Goal: Task Accomplishment & Management: Use online tool/utility

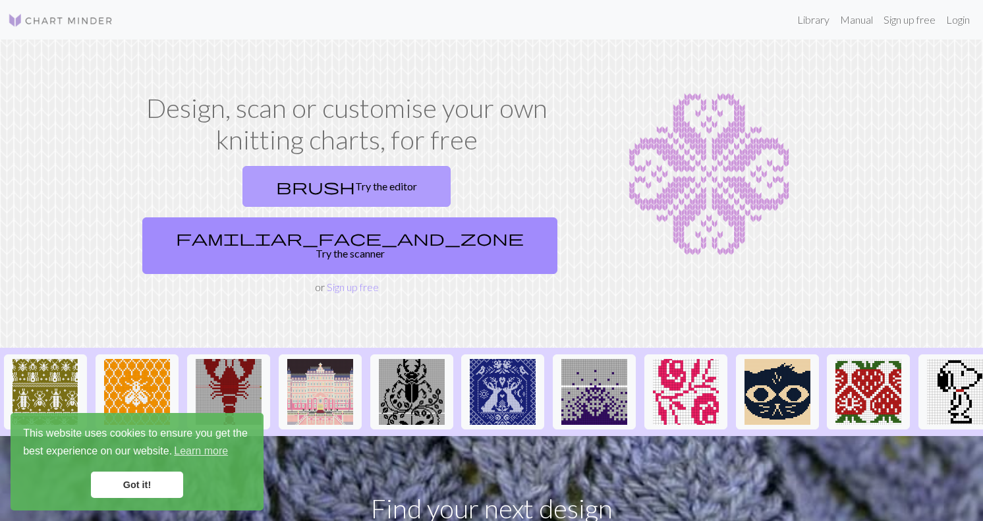
click at [277, 195] on link "brush Try the editor" at bounding box center [346, 186] width 208 height 41
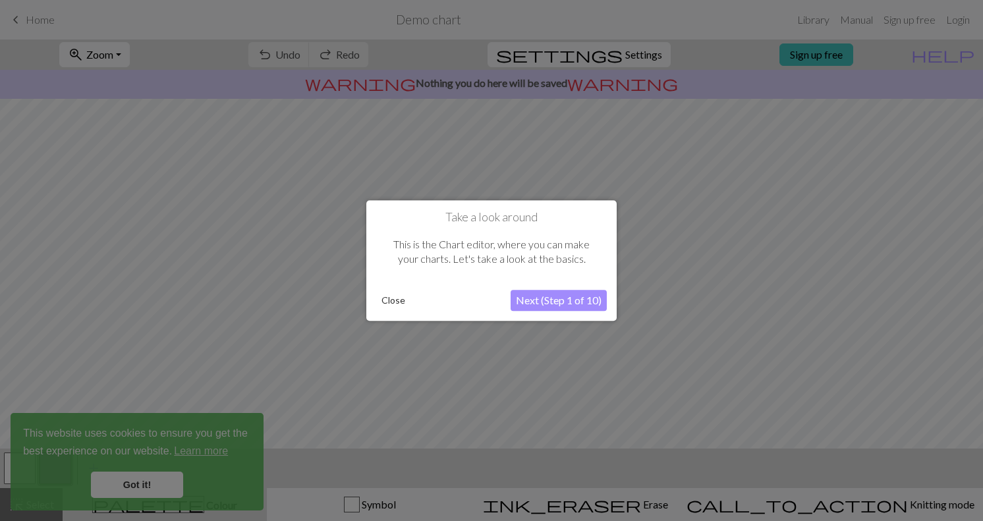
click at [547, 302] on button "Next (Step 1 of 10)" at bounding box center [558, 300] width 96 height 21
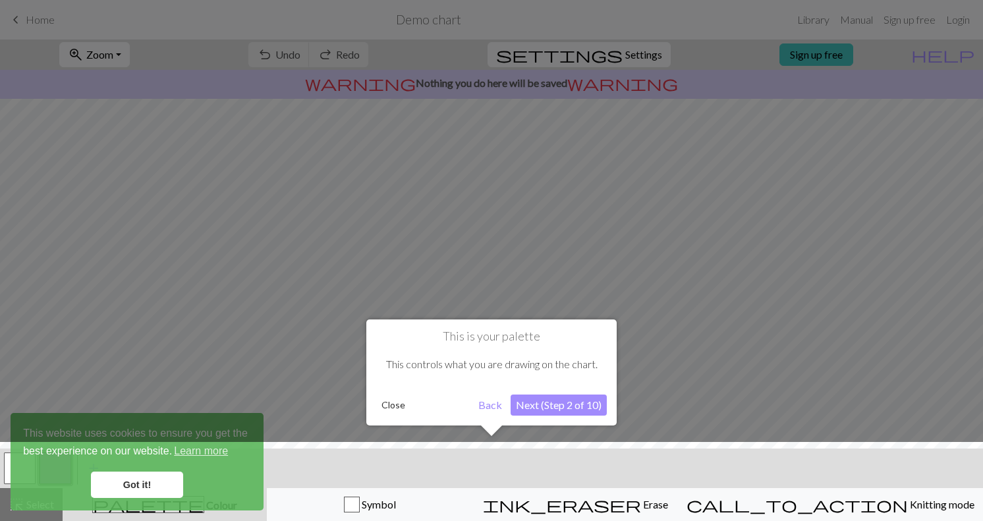
click at [165, 483] on div at bounding box center [491, 485] width 996 height 86
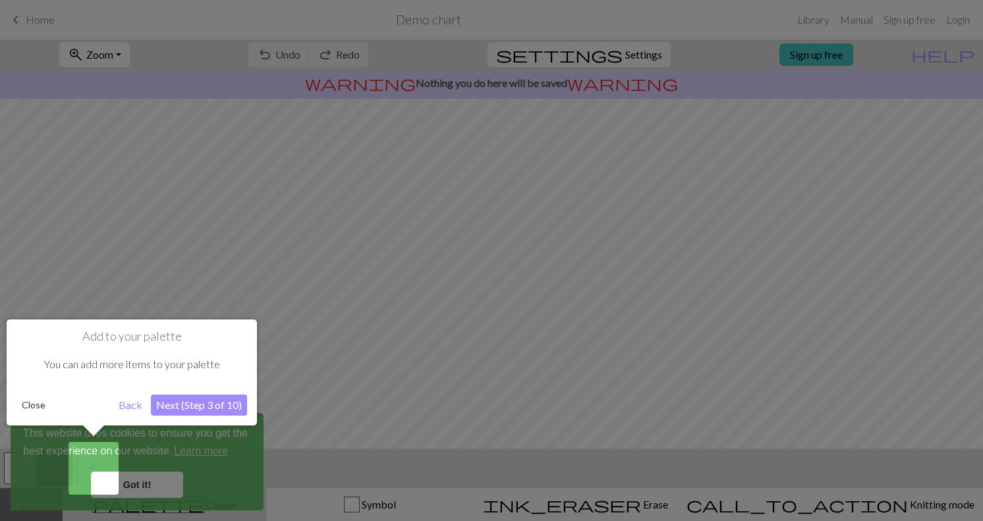
click at [416, 381] on div at bounding box center [491, 260] width 983 height 521
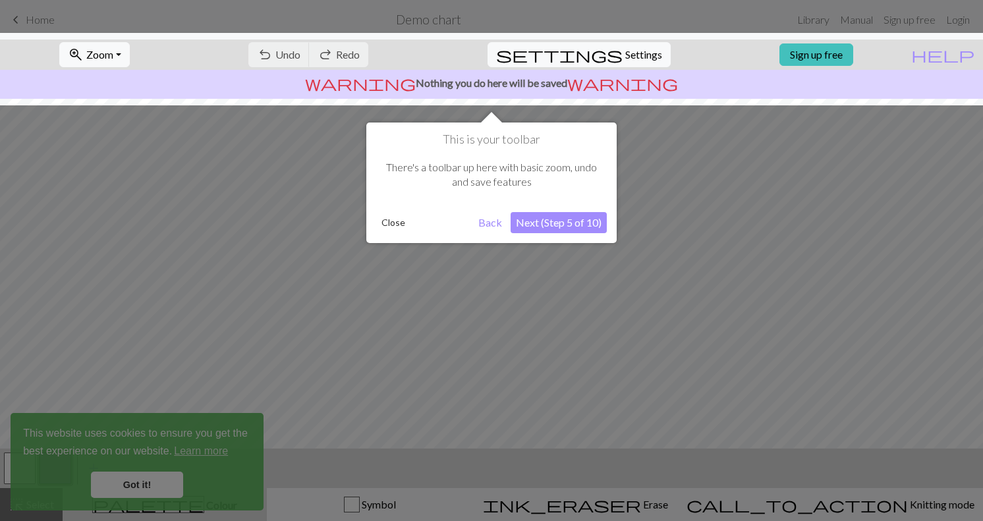
click at [581, 231] on button "Next (Step 5 of 10)" at bounding box center [558, 222] width 96 height 21
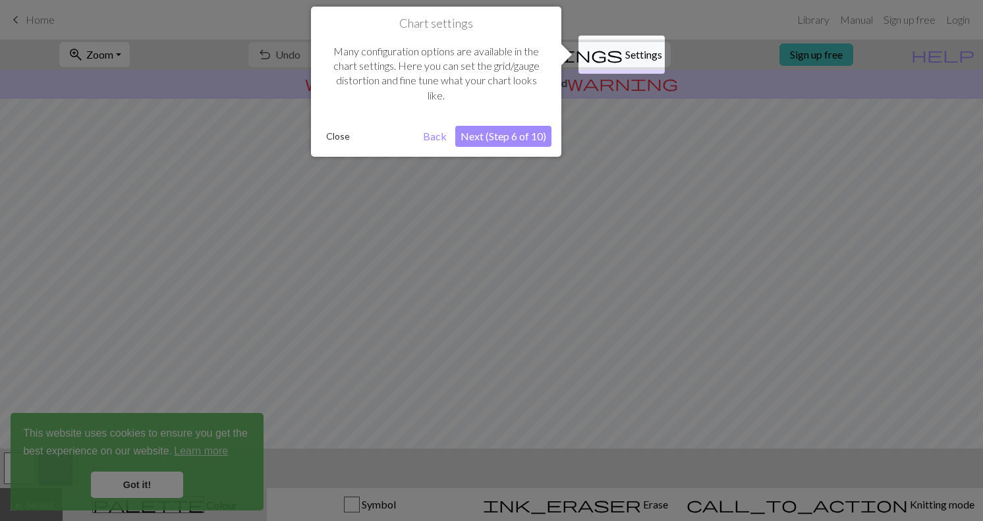
click at [532, 140] on button "Next (Step 6 of 10)" at bounding box center [503, 136] width 96 height 21
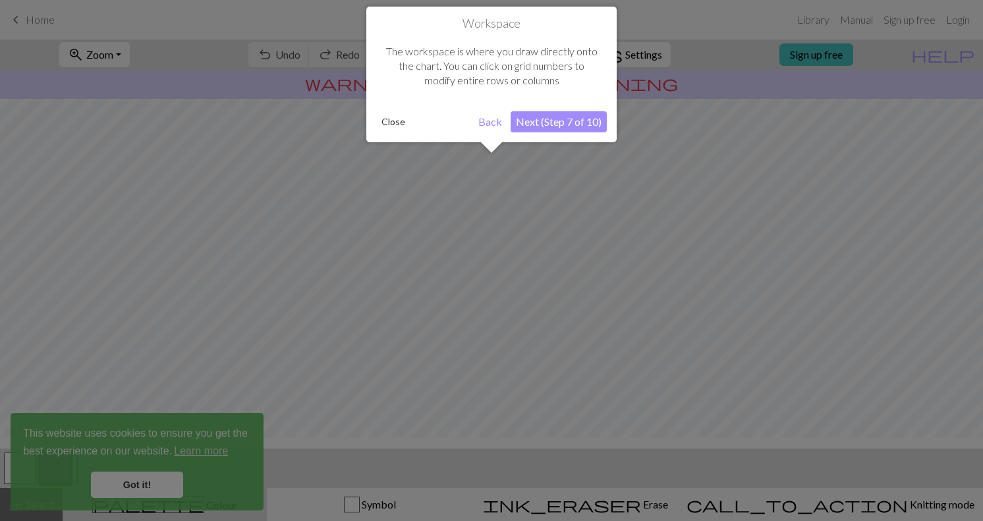
scroll to position [79, 0]
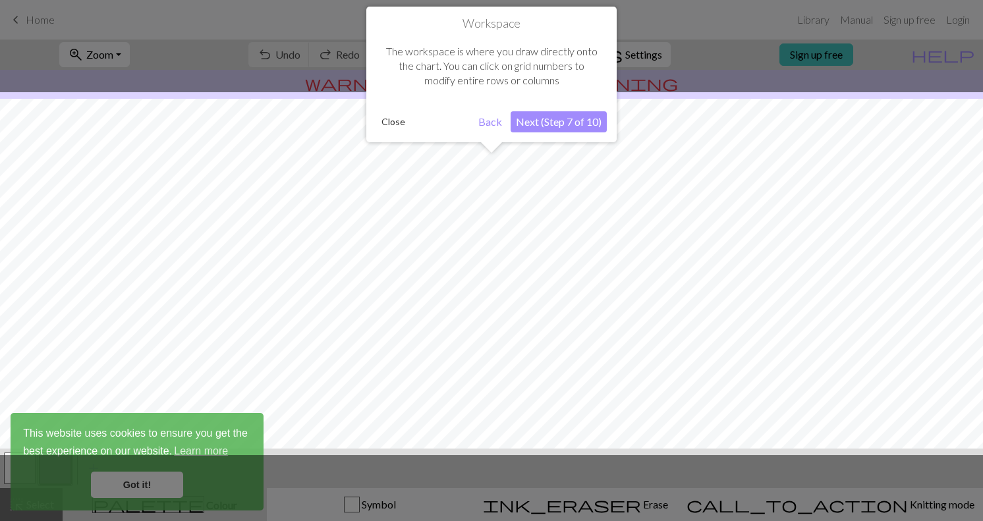
click at [564, 121] on button "Next (Step 7 of 10)" at bounding box center [558, 121] width 96 height 21
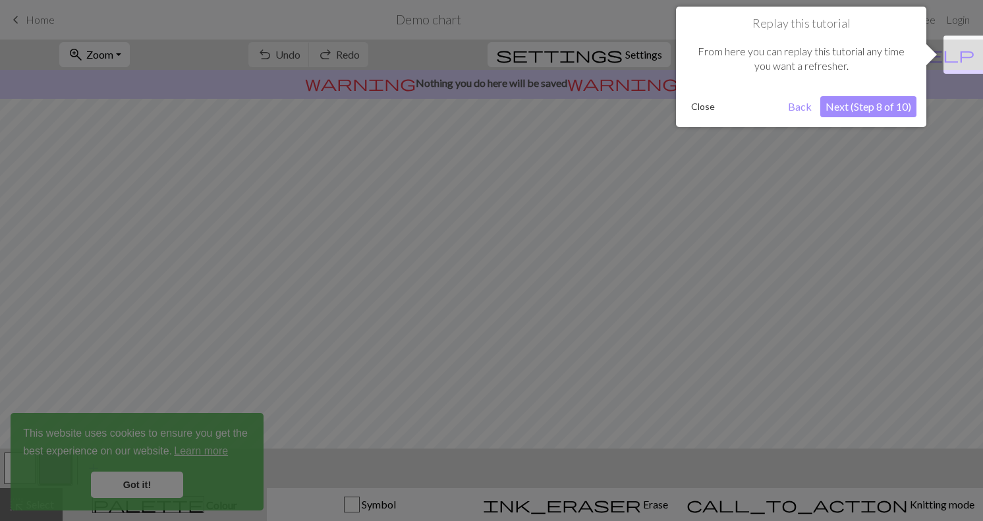
click at [866, 107] on button "Next (Step 8 of 10)" at bounding box center [868, 106] width 96 height 21
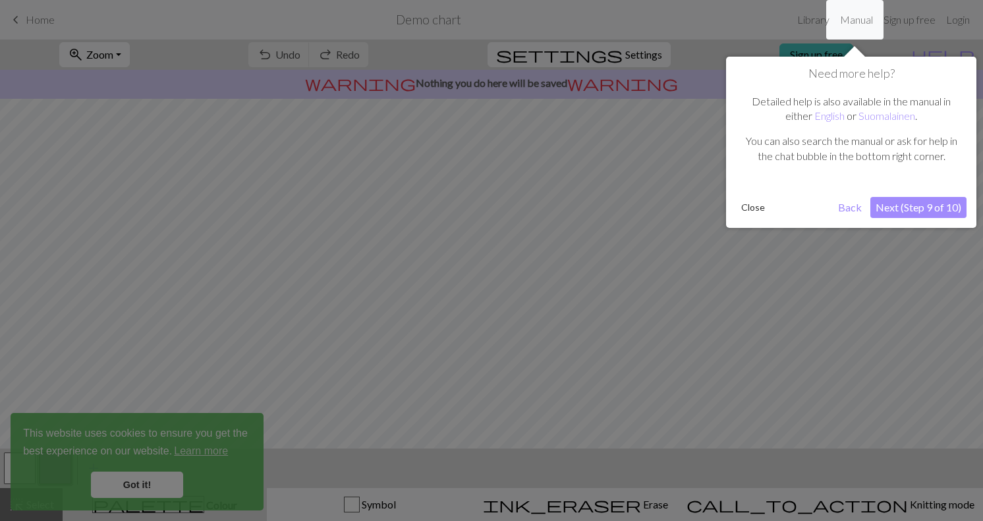
click at [918, 203] on button "Next (Step 9 of 10)" at bounding box center [918, 207] width 96 height 21
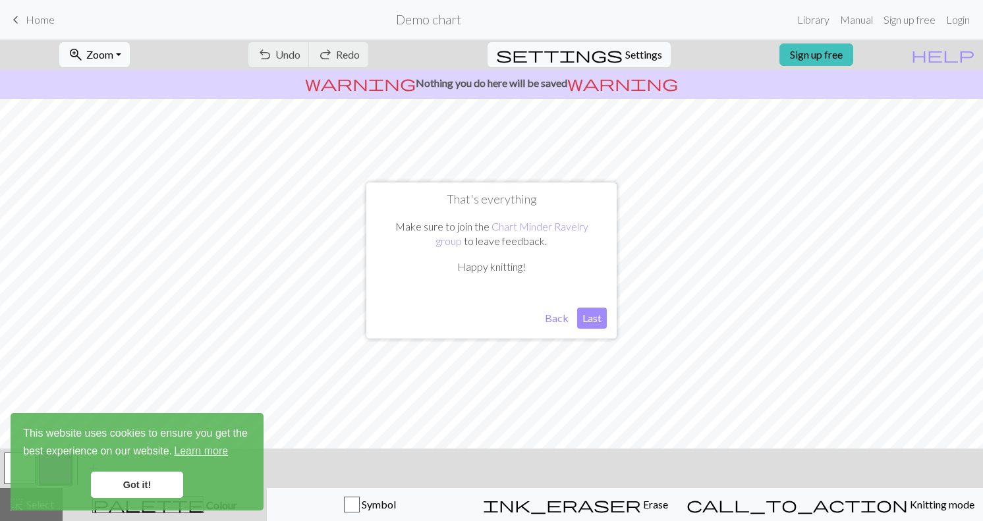
click at [595, 320] on button "Last" at bounding box center [592, 318] width 30 height 21
click at [163, 480] on link "Got it!" at bounding box center [137, 485] width 92 height 26
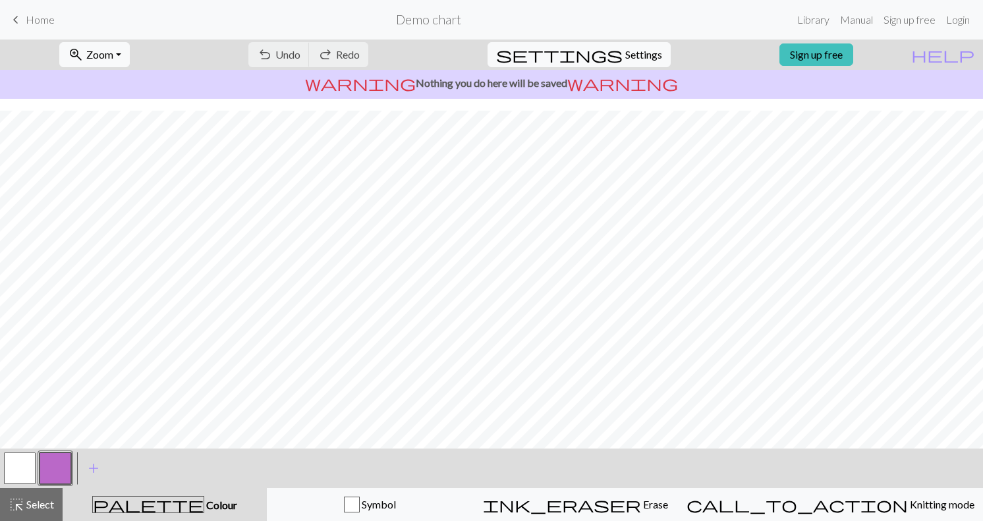
scroll to position [0, 0]
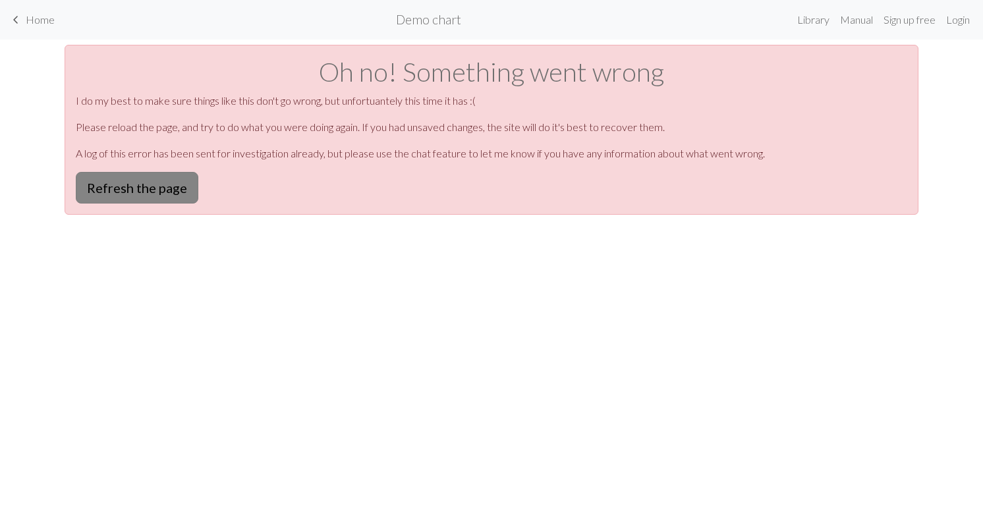
click at [188, 189] on button "Refresh the page" at bounding box center [137, 188] width 123 height 32
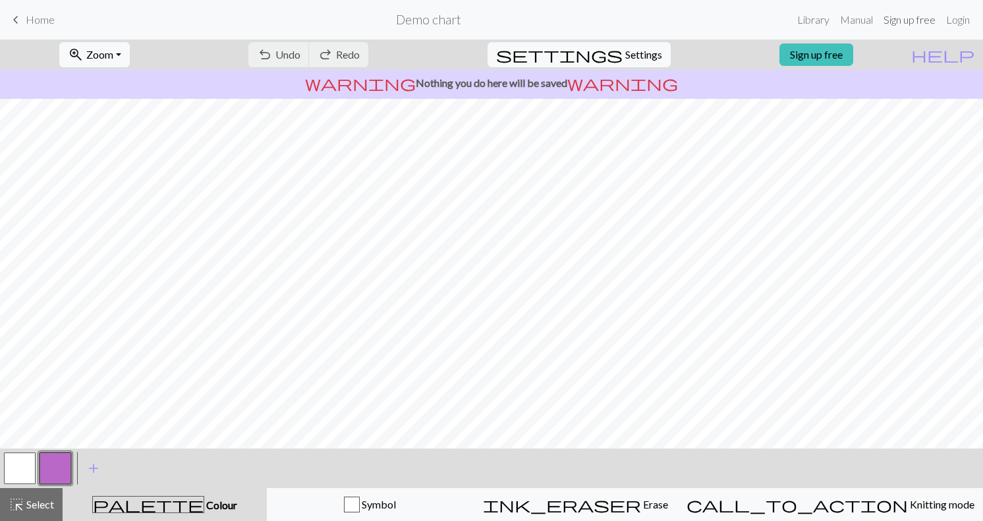
click at [921, 23] on link "Sign up free" at bounding box center [909, 20] width 63 height 26
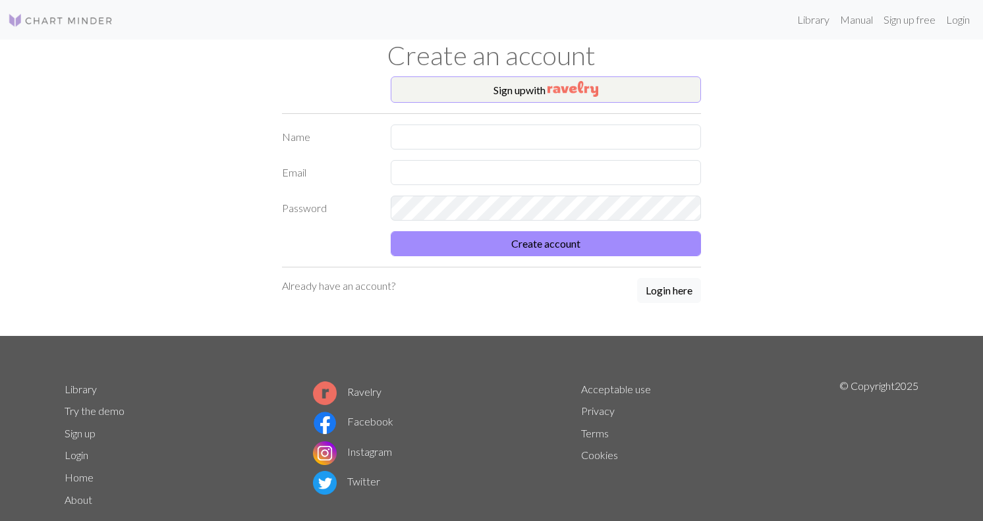
click at [591, 89] on img "button" at bounding box center [572, 89] width 51 height 16
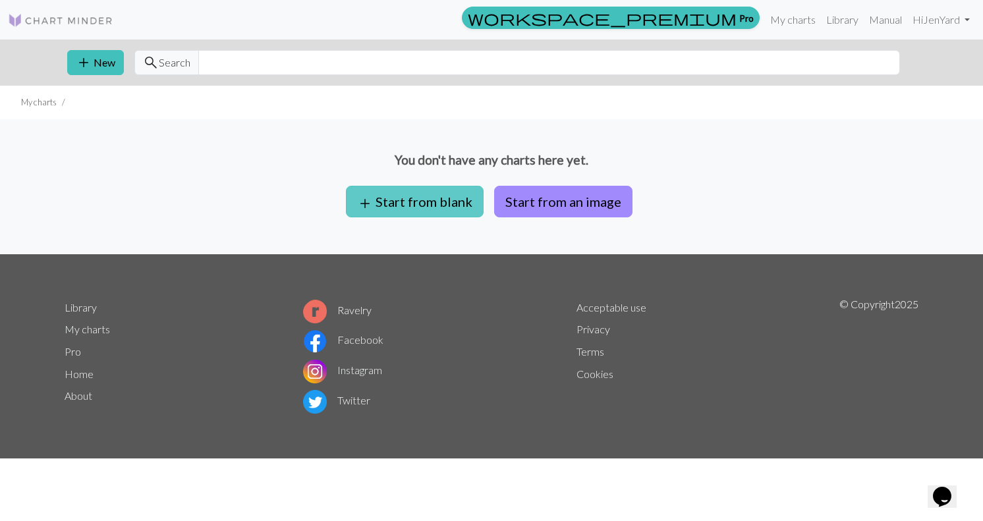
click at [434, 208] on button "add Start from blank" at bounding box center [415, 202] width 138 height 32
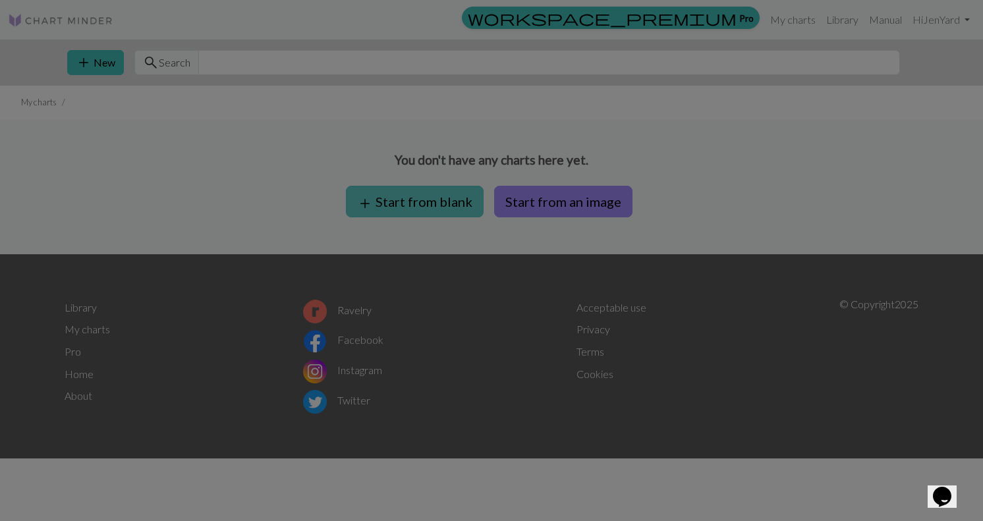
click at [434, 208] on div "Image to Chart Title Width 20 Height 20 Numbering Knit flat Knit in the round L…" at bounding box center [491, 241] width 328 height 426
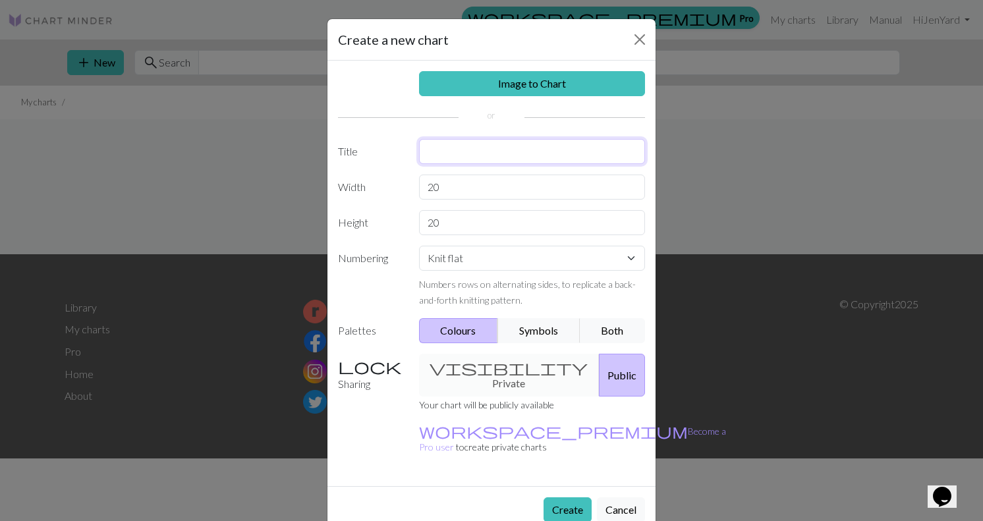
click at [466, 152] on input "text" at bounding box center [532, 151] width 227 height 25
type input "Book Lover's Mitts"
drag, startPoint x: 447, startPoint y: 185, endPoint x: 421, endPoint y: 186, distance: 25.7
click at [421, 186] on input "20" at bounding box center [532, 187] width 227 height 25
type input "6"
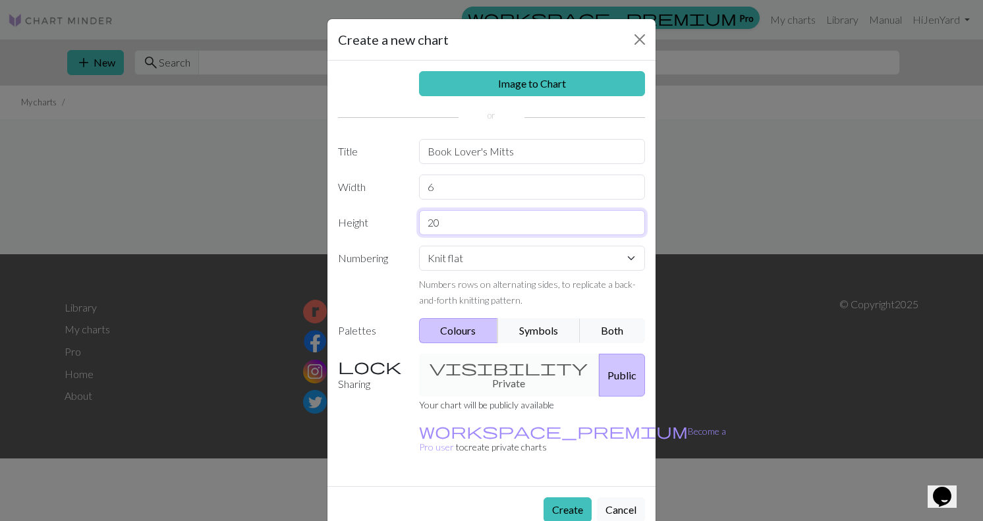
drag, startPoint x: 451, startPoint y: 224, endPoint x: 425, endPoint y: 224, distance: 25.7
click at [425, 224] on input "20" at bounding box center [532, 222] width 227 height 25
type input "26"
select select "round"
click at [620, 333] on button "Both" at bounding box center [613, 330] width 66 height 25
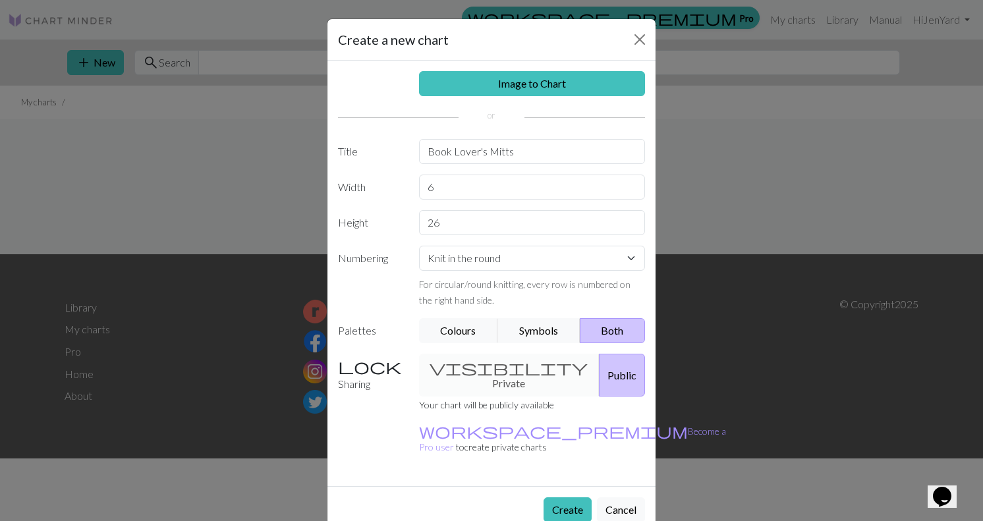
click at [510, 365] on div "visibility Private Public" at bounding box center [532, 375] width 242 height 43
click at [479, 369] on div "visibility Private Public" at bounding box center [532, 375] width 242 height 43
click at [496, 426] on link "workspace_premium Become a Pro user" at bounding box center [572, 439] width 307 height 27
click at [574, 497] on button "Create" at bounding box center [567, 509] width 48 height 25
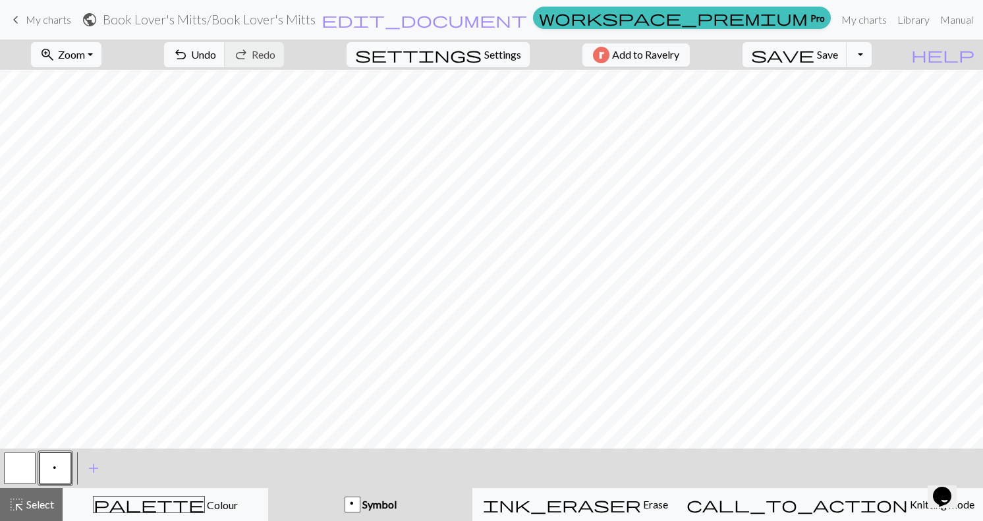
scroll to position [23, 0]
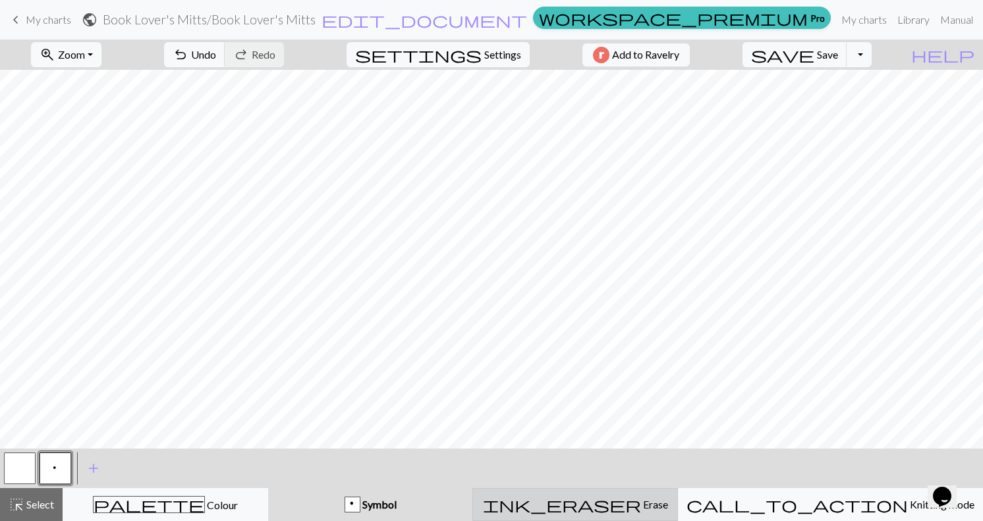
click at [646, 502] on span "Erase" at bounding box center [654, 504] width 27 height 13
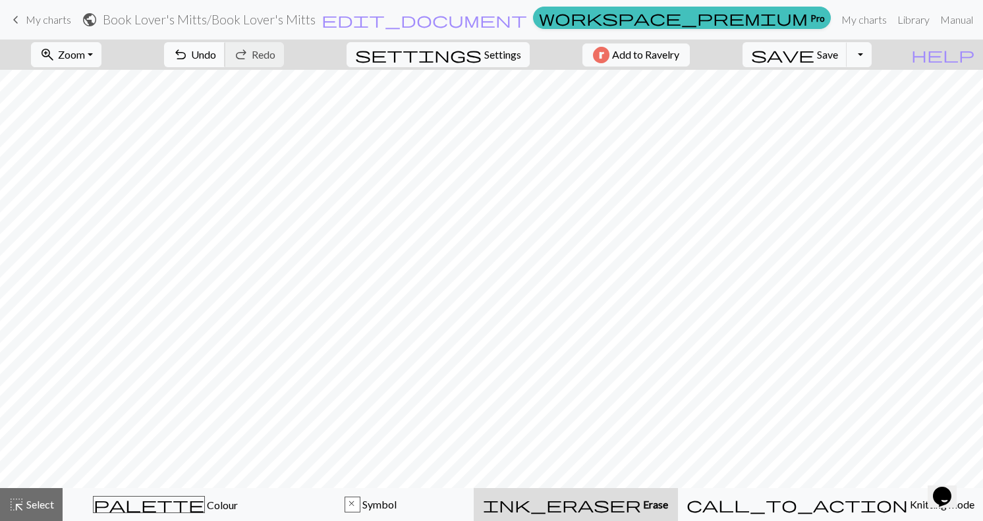
click at [216, 49] on span "Undo" at bounding box center [203, 54] width 25 height 13
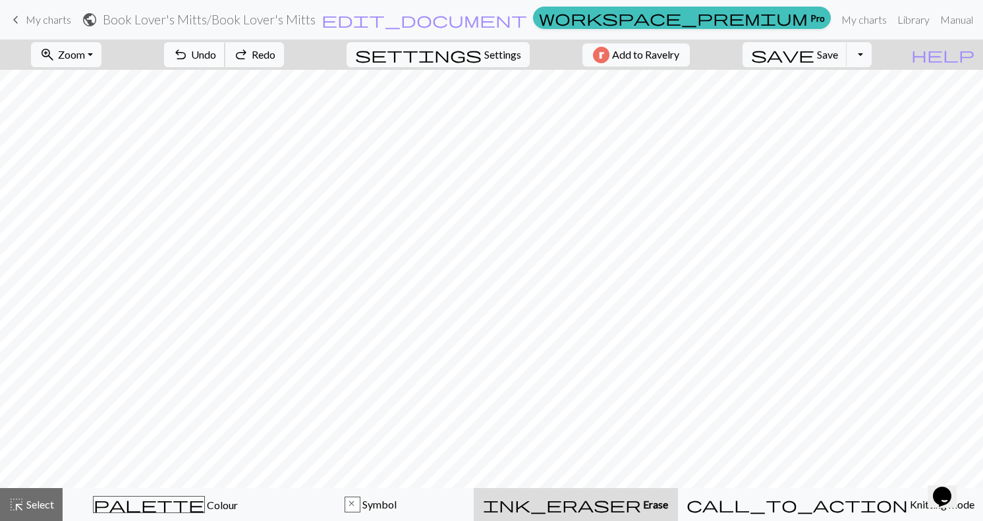
click at [216, 49] on span "Undo" at bounding box center [203, 54] width 25 height 13
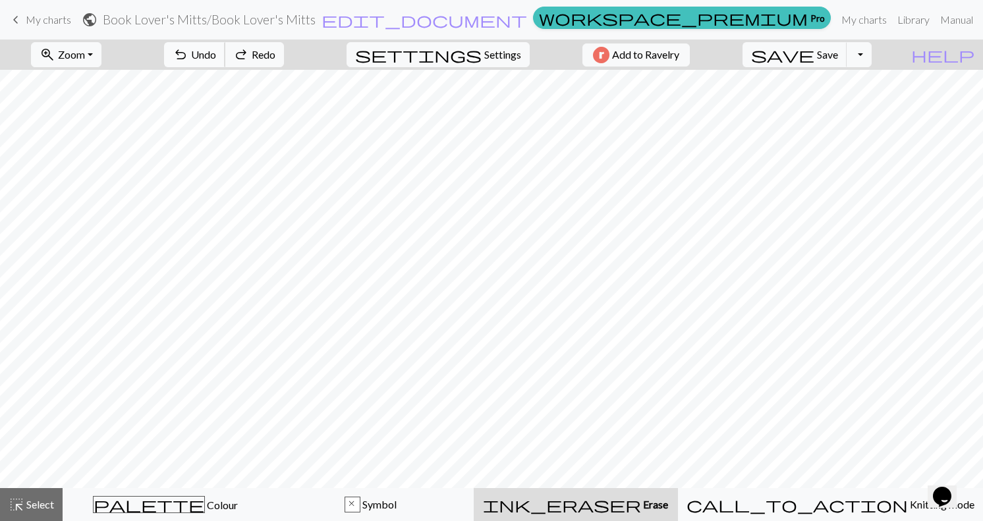
click at [216, 49] on span "Undo" at bounding box center [203, 54] width 25 height 13
click at [216, 58] on span "Undo" at bounding box center [203, 54] width 25 height 13
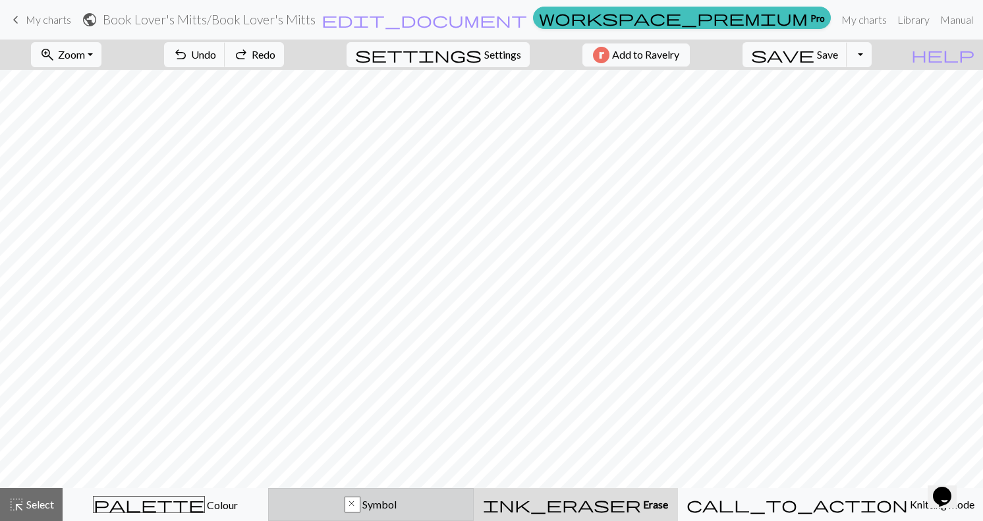
click at [397, 504] on span "Symbol" at bounding box center [378, 504] width 36 height 13
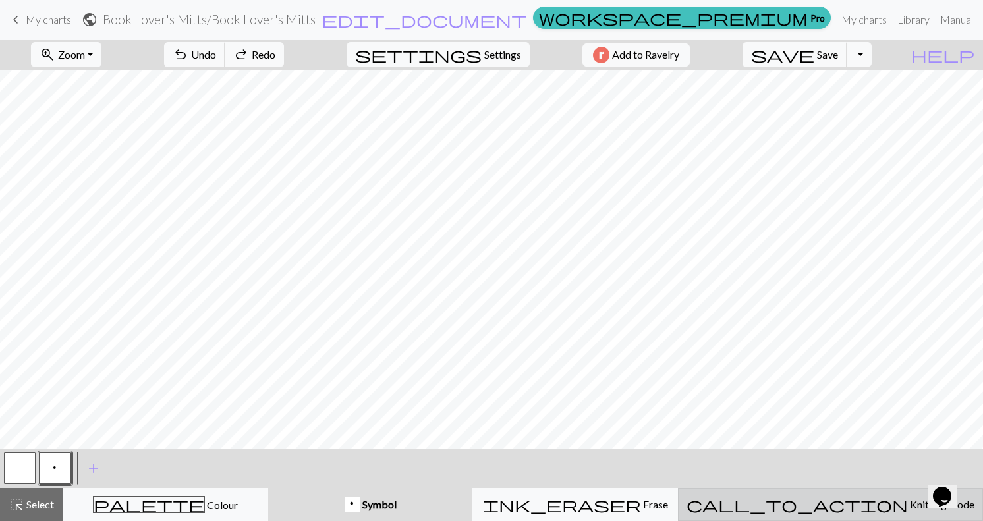
click at [838, 504] on span "call_to_action" at bounding box center [796, 504] width 221 height 18
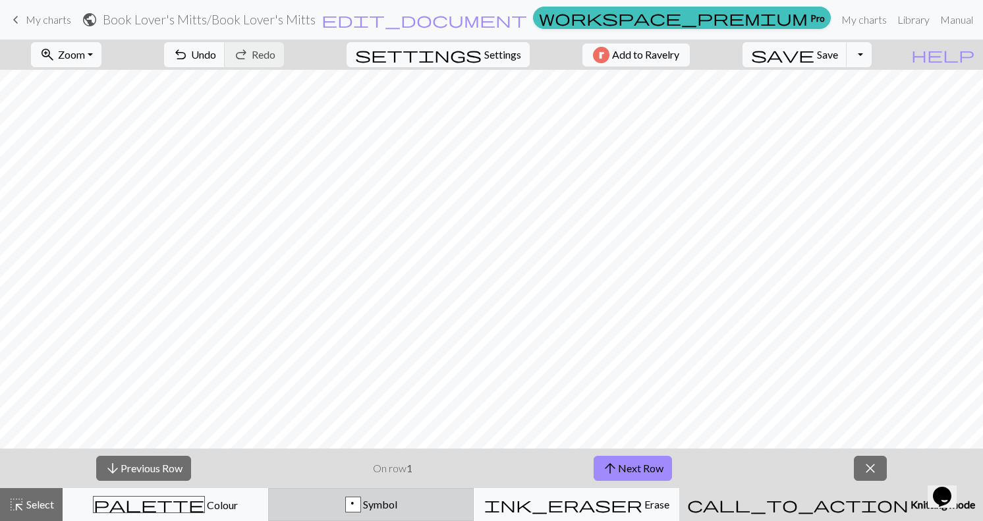
click at [450, 501] on div "p Symbol" at bounding box center [371, 505] width 188 height 16
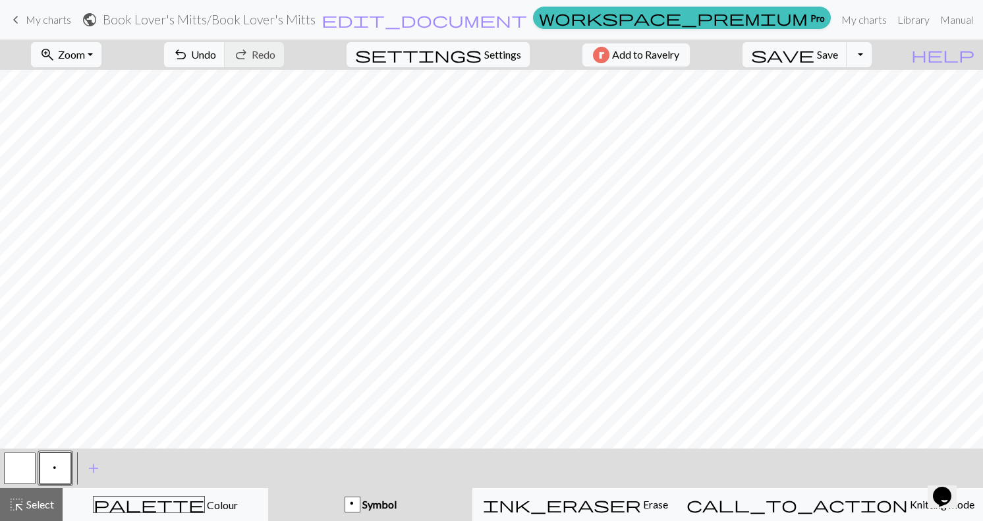
scroll to position [23, 0]
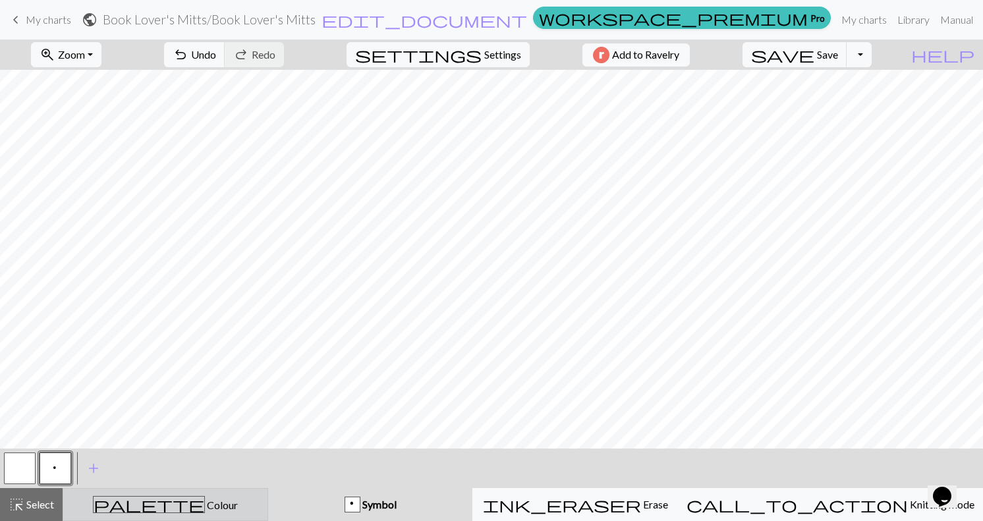
click at [205, 502] on span "Colour" at bounding box center [221, 505] width 33 height 13
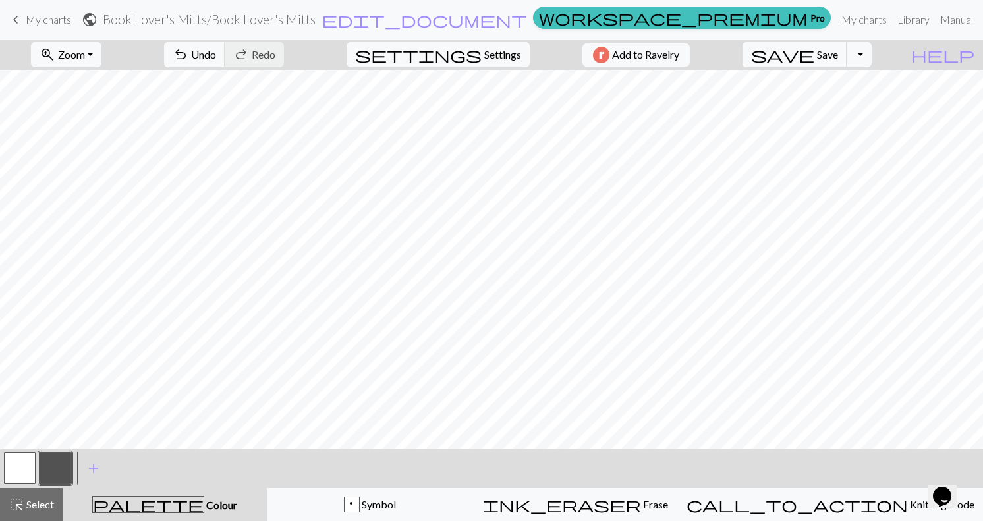
click at [194, 497] on div "palette Colour Colour" at bounding box center [164, 504] width 188 height 17
click at [167, 505] on span "palette" at bounding box center [148, 504] width 111 height 18
click at [46, 503] on span "Select" at bounding box center [39, 504] width 30 height 13
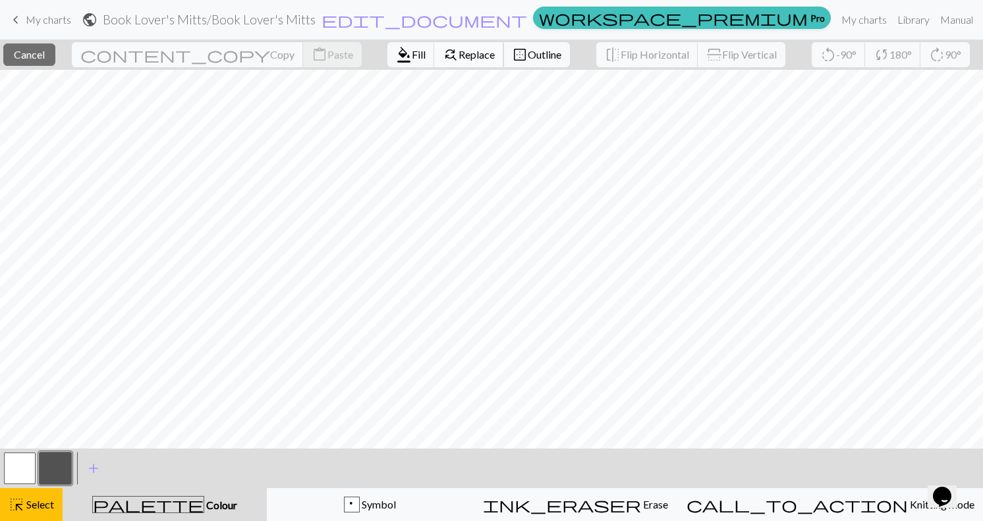
click at [458, 55] on span "Replace" at bounding box center [476, 54] width 36 height 13
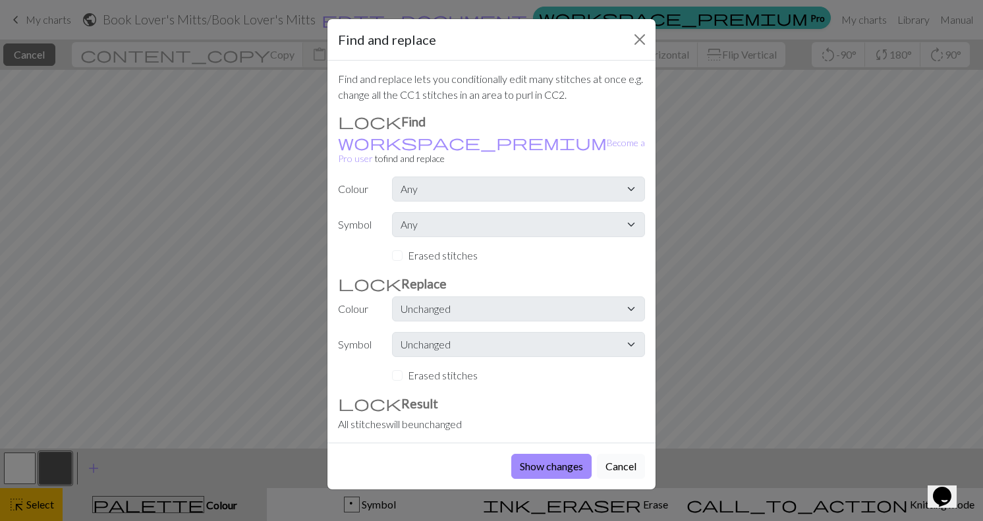
click at [611, 454] on button "Cancel" at bounding box center [621, 466] width 48 height 25
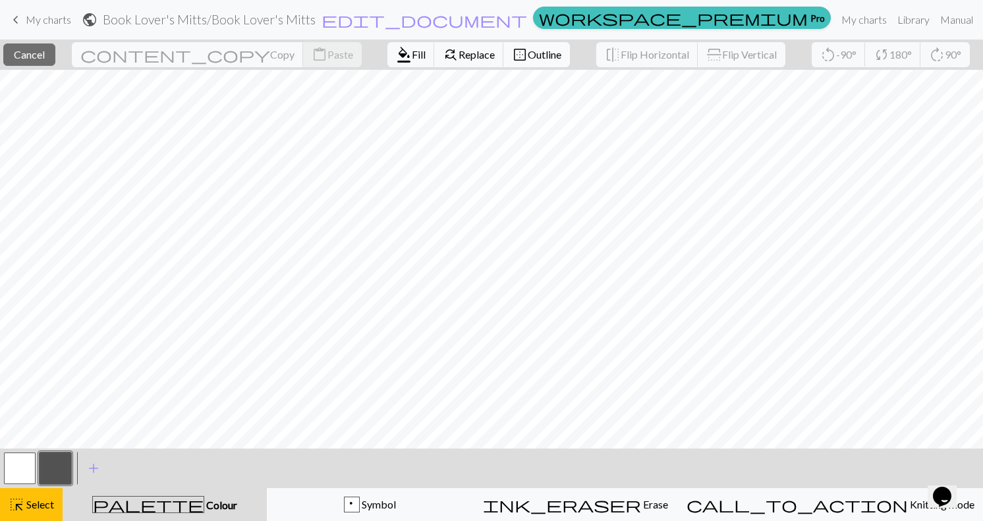
click at [528, 51] on span "Outline" at bounding box center [545, 54] width 34 height 13
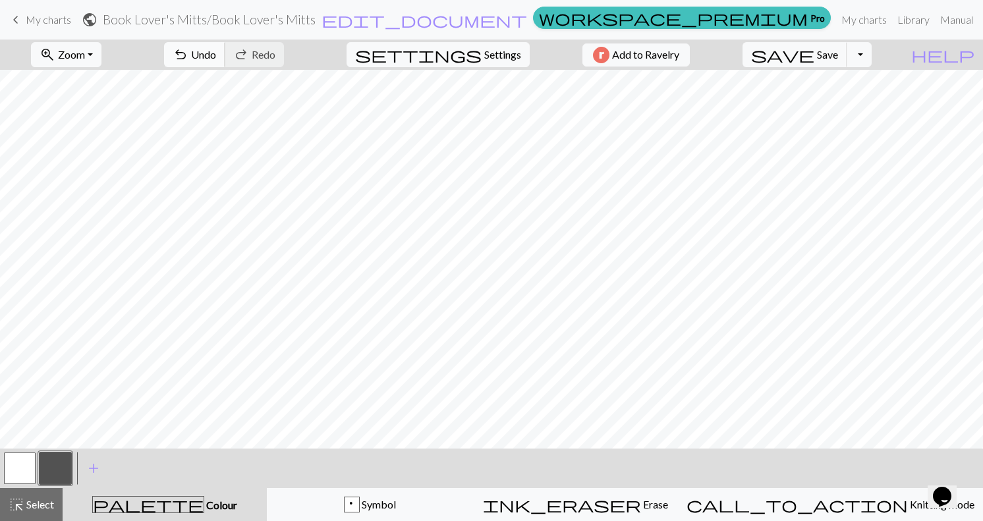
click at [216, 57] on span "Undo" at bounding box center [203, 54] width 25 height 13
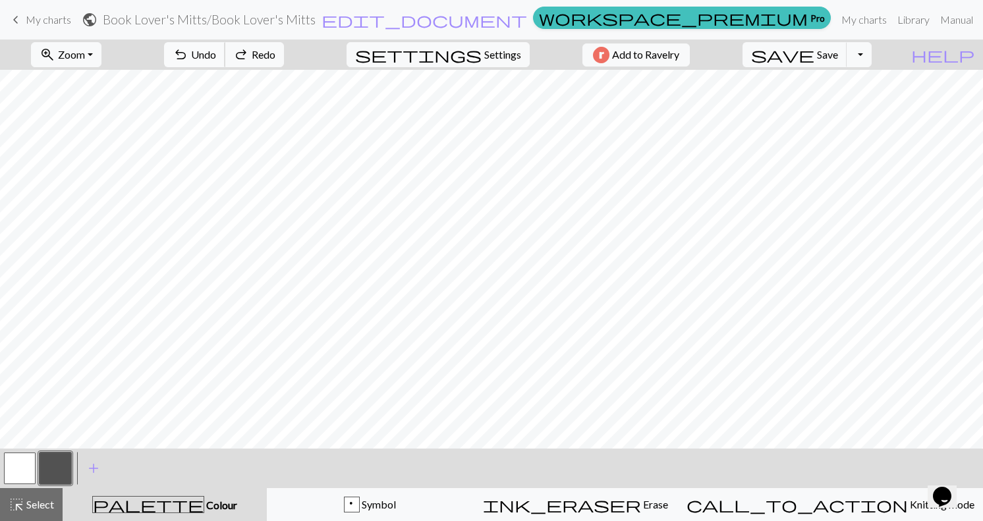
click at [216, 57] on span "Undo" at bounding box center [203, 54] width 25 height 13
click at [512, 14] on span "edit_document" at bounding box center [424, 20] width 206 height 18
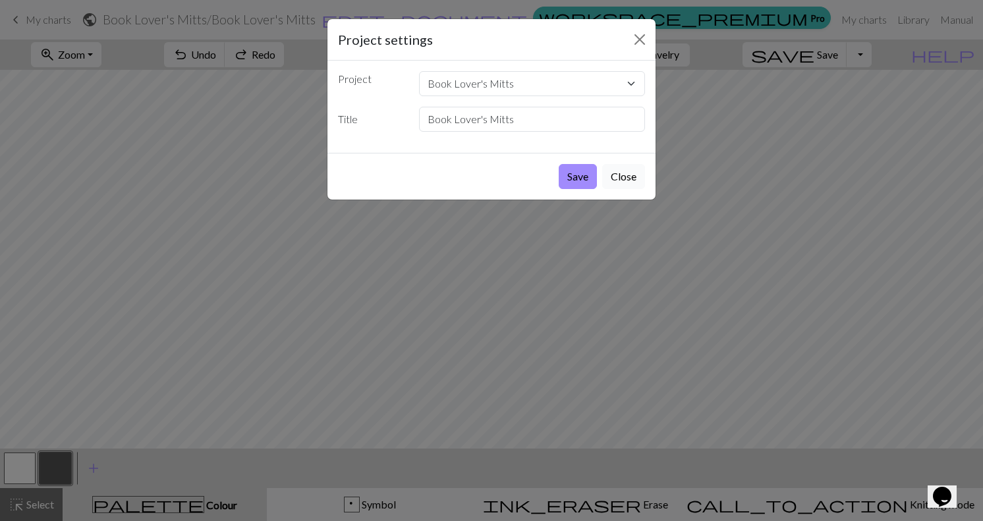
click at [632, 182] on button "Close" at bounding box center [623, 176] width 43 height 25
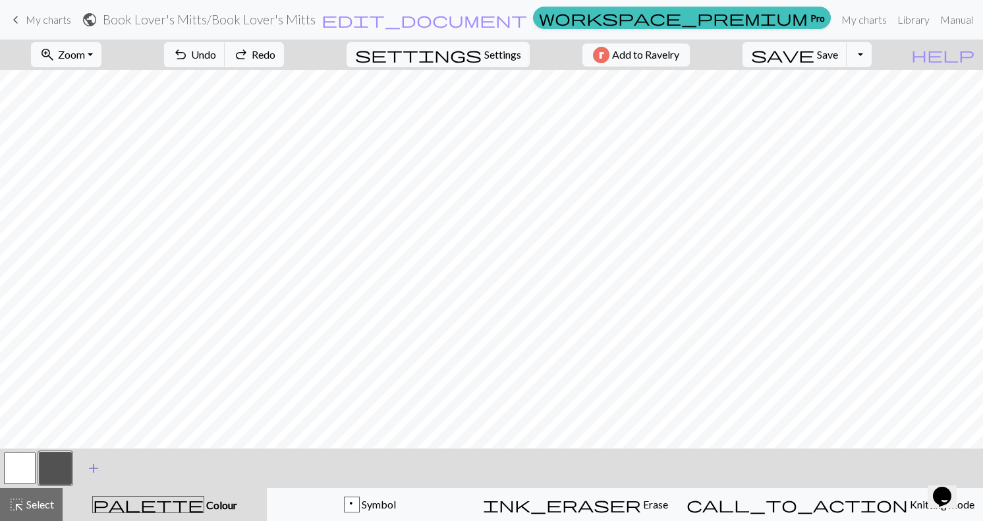
click at [96, 468] on span "add" at bounding box center [94, 468] width 16 height 18
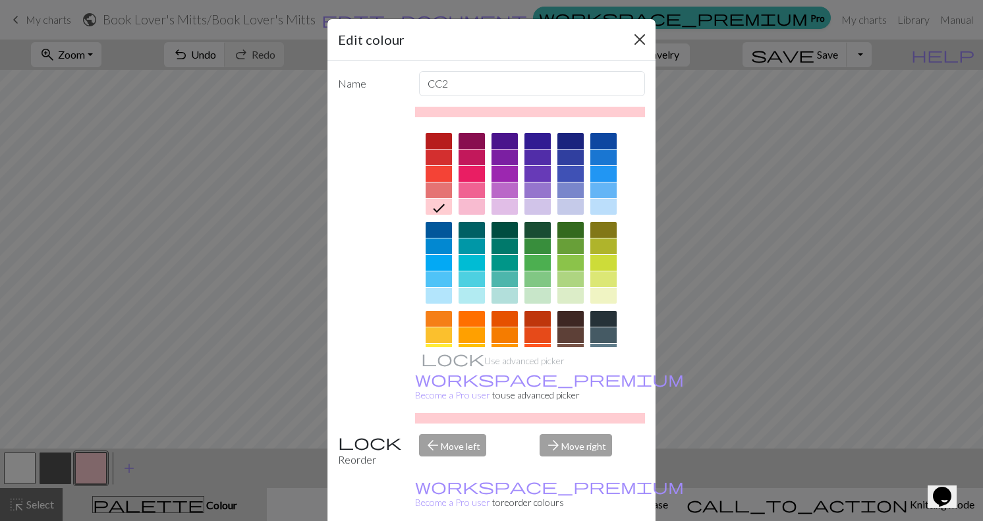
click at [644, 38] on button "Close" at bounding box center [639, 39] width 21 height 21
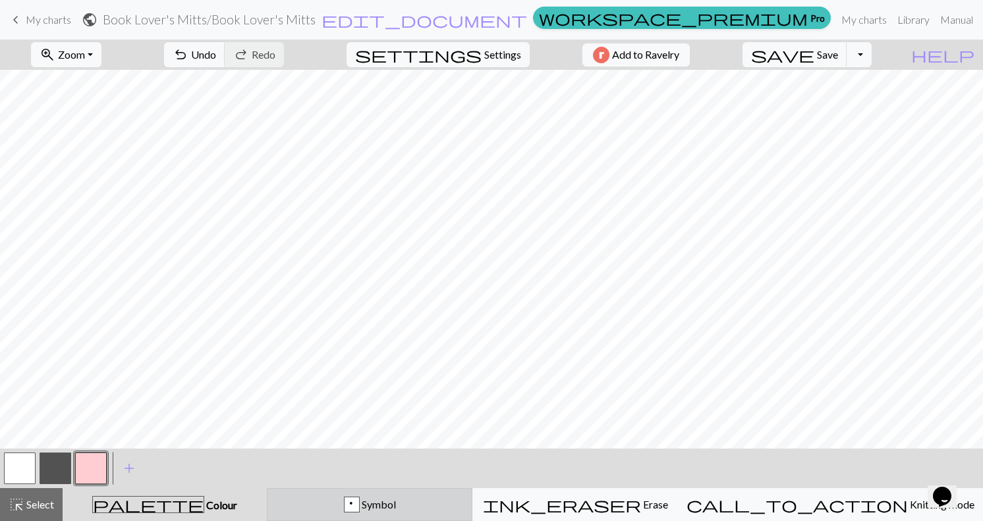
click at [396, 508] on span "Symbol" at bounding box center [378, 504] width 36 height 13
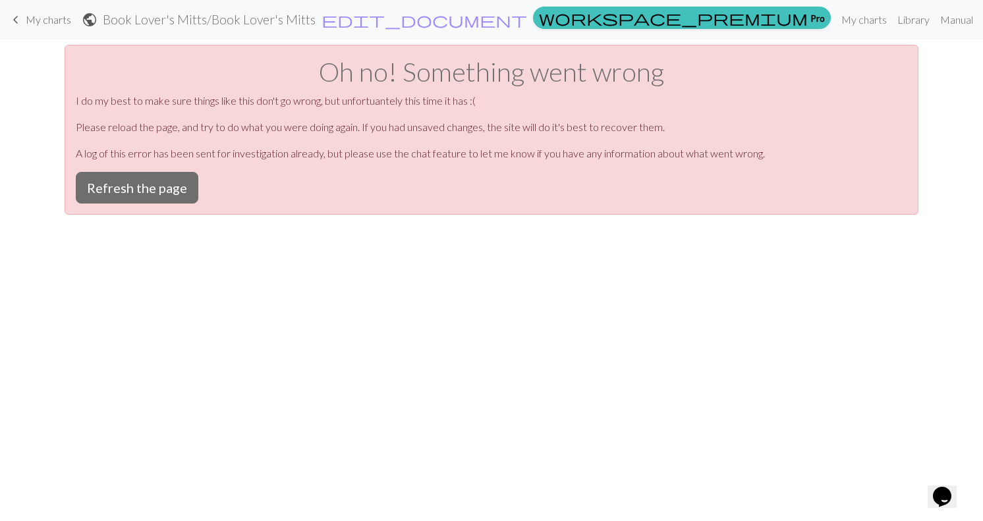
scroll to position [0, 0]
click at [136, 181] on button "Refresh the page" at bounding box center [137, 188] width 123 height 32
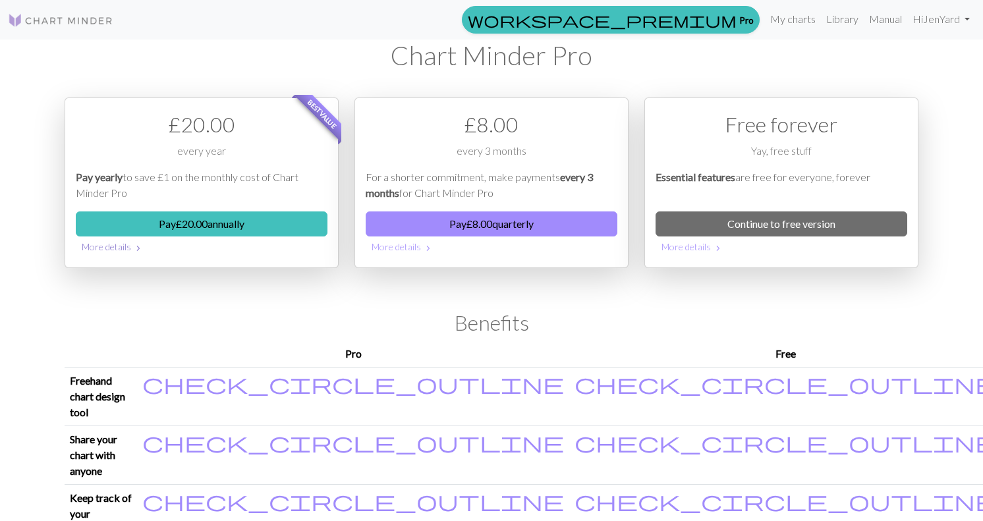
click at [114, 246] on button "More details chevron_right" at bounding box center [202, 246] width 252 height 20
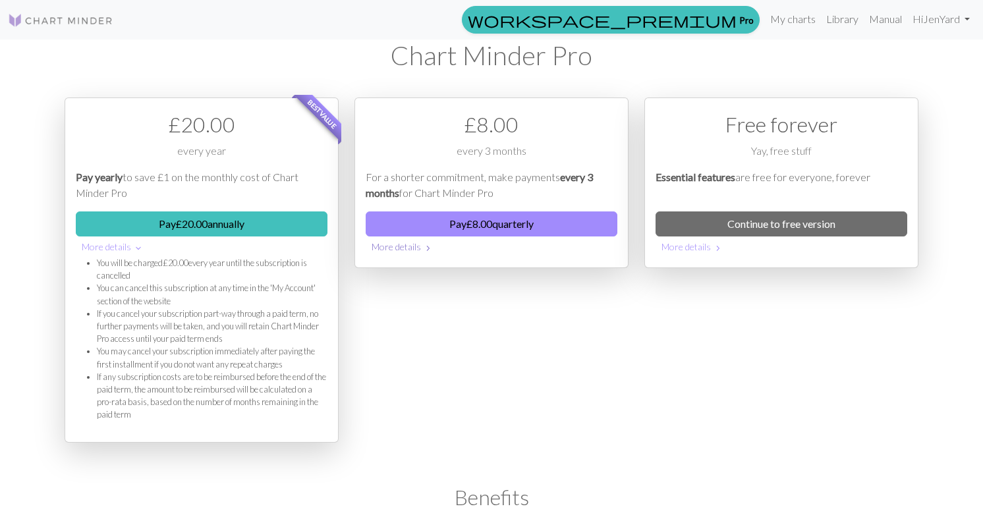
click at [410, 247] on button "More details chevron_right" at bounding box center [492, 246] width 252 height 20
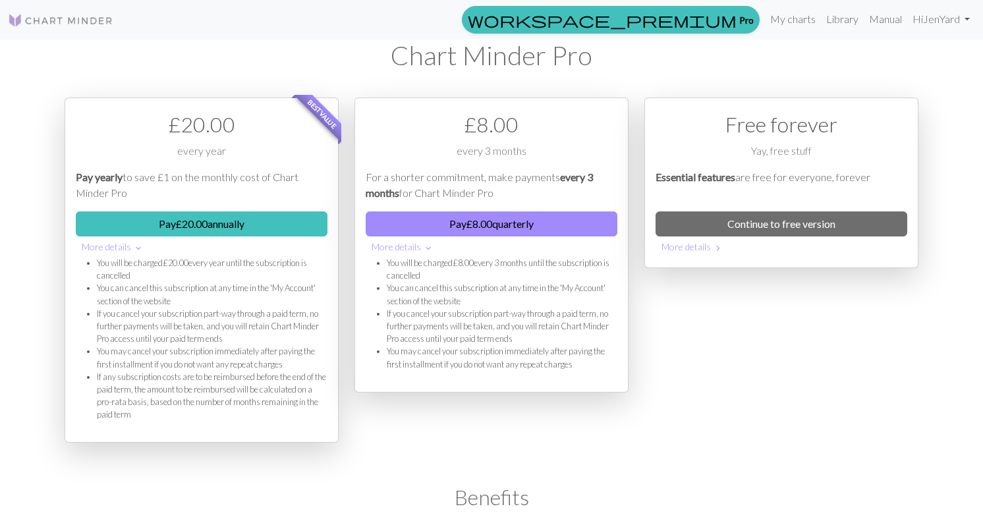
click at [763, 360] on div "Free forever Yay, free stuff Essential features are free for everyone, forever …" at bounding box center [781, 285] width 290 height 377
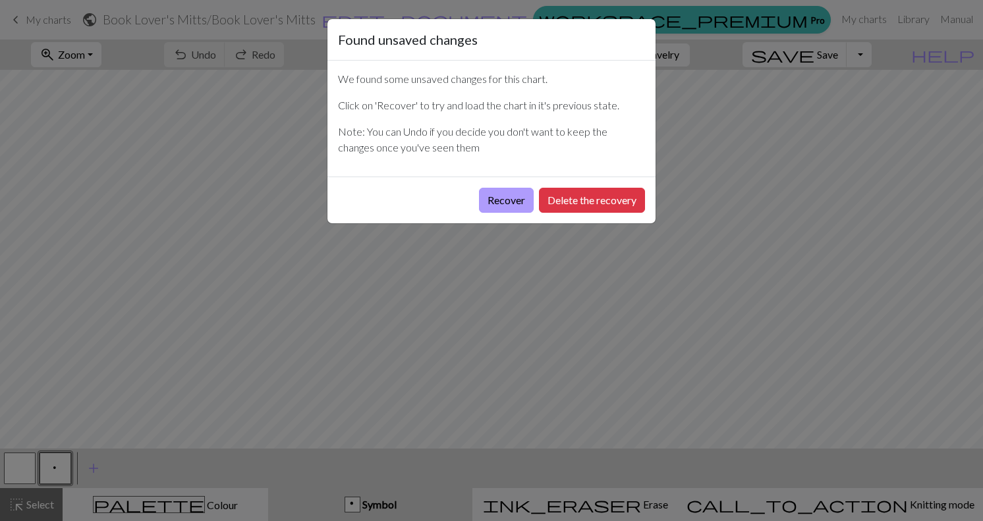
click at [519, 201] on button "Recover" at bounding box center [506, 200] width 55 height 25
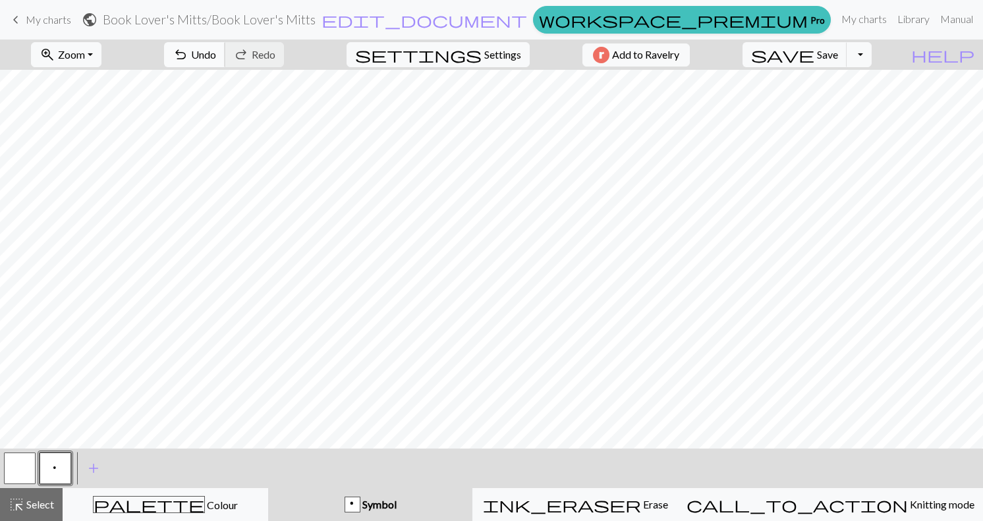
click at [216, 52] on span "Undo" at bounding box center [203, 54] width 25 height 13
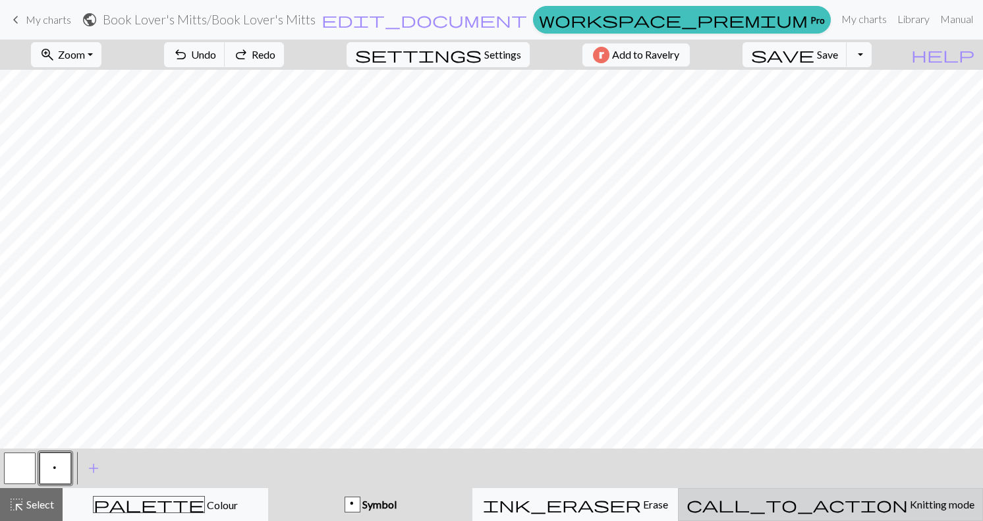
click at [864, 512] on div "call_to_action Knitting mode Knitting mode" at bounding box center [830, 505] width 288 height 16
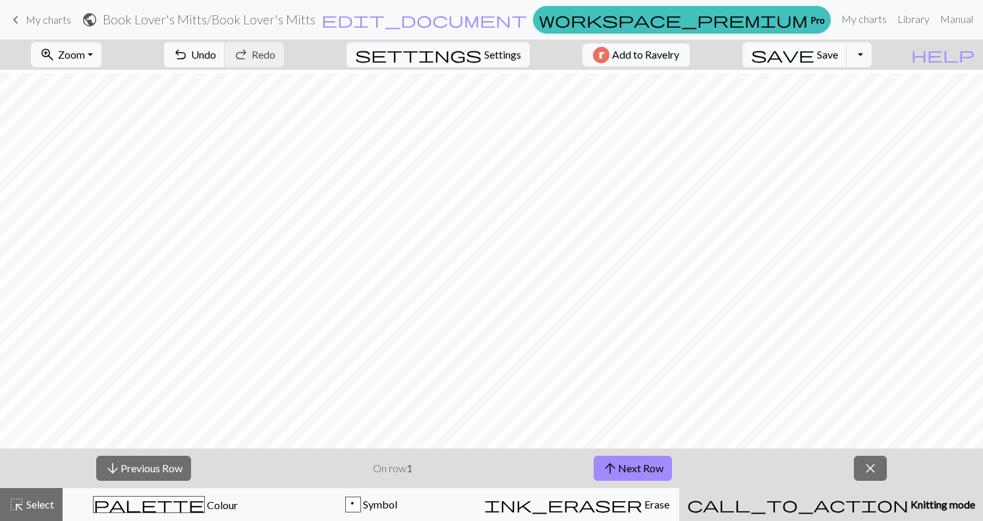
scroll to position [23, 0]
click at [655, 470] on button "arrow_upward Next Row" at bounding box center [632, 468] width 78 height 25
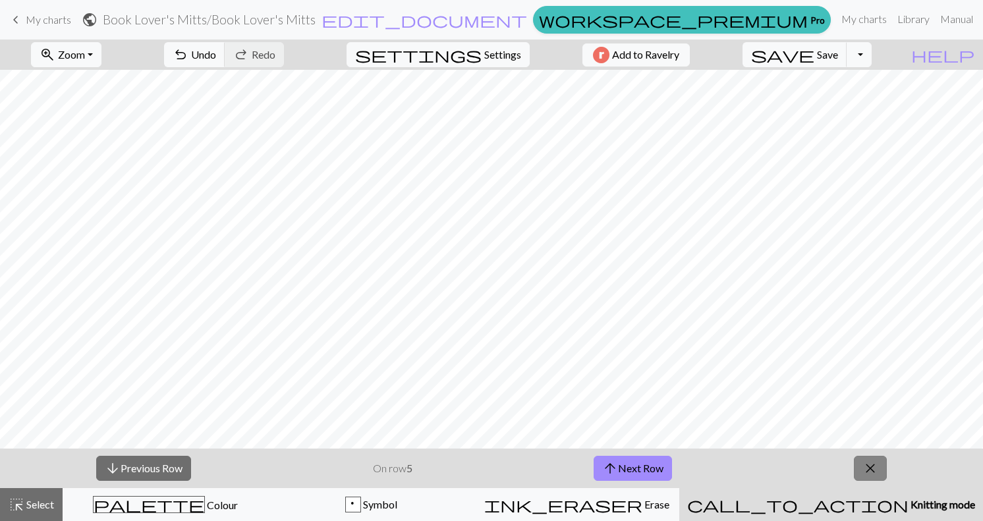
click at [879, 473] on button "close" at bounding box center [870, 468] width 33 height 25
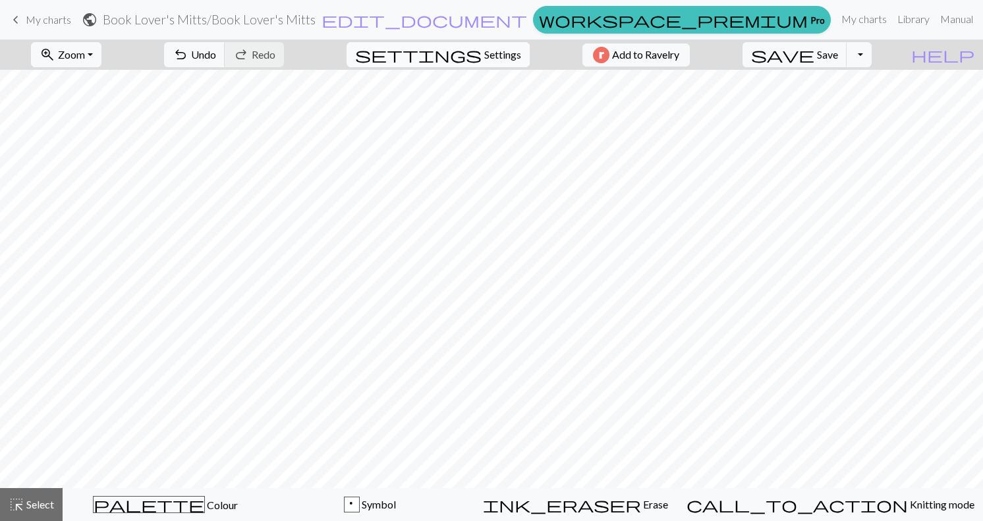
click at [503, 61] on span "Settings" at bounding box center [502, 55] width 37 height 16
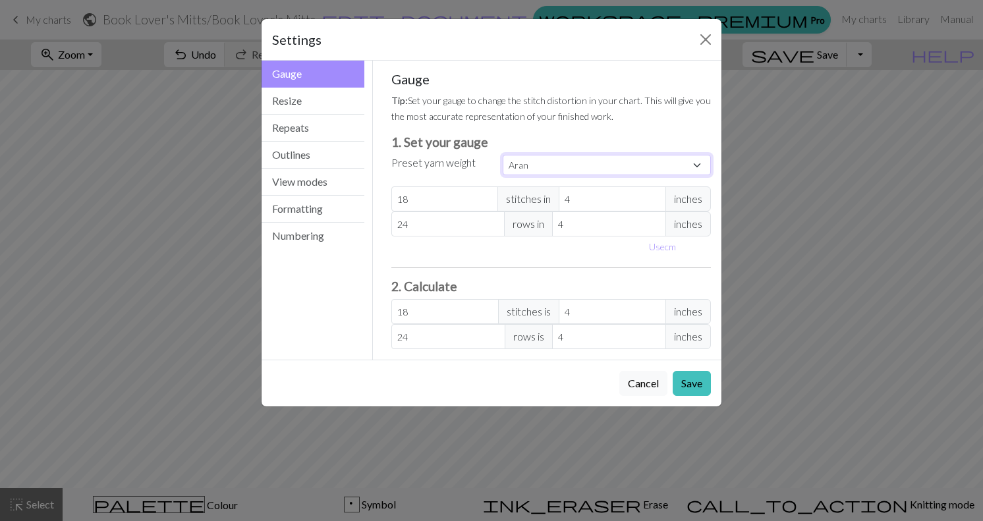
select select "fingering"
type input "28"
type input "36"
type input "28"
type input "36"
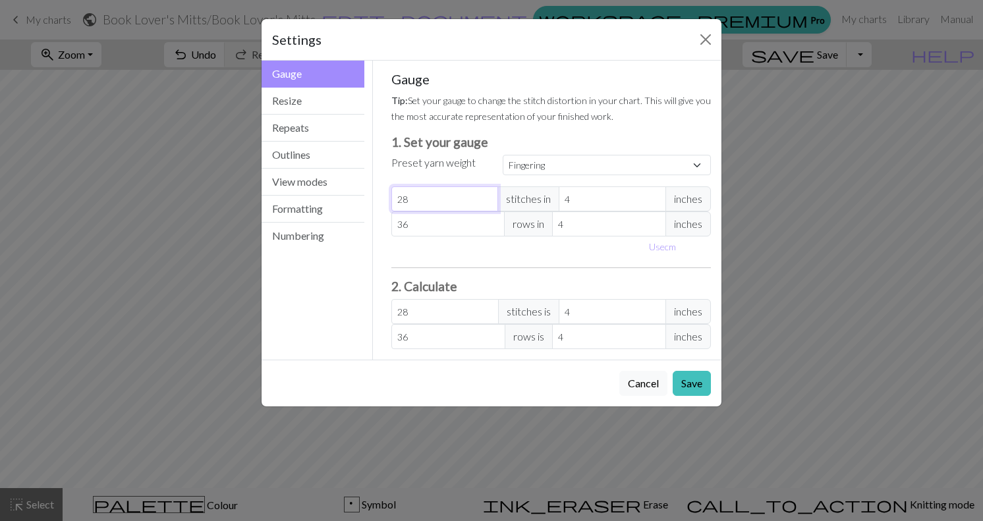
type input "29"
select select "custom"
type input "29"
click at [487, 198] on input "29" at bounding box center [444, 198] width 107 height 25
type input "30"
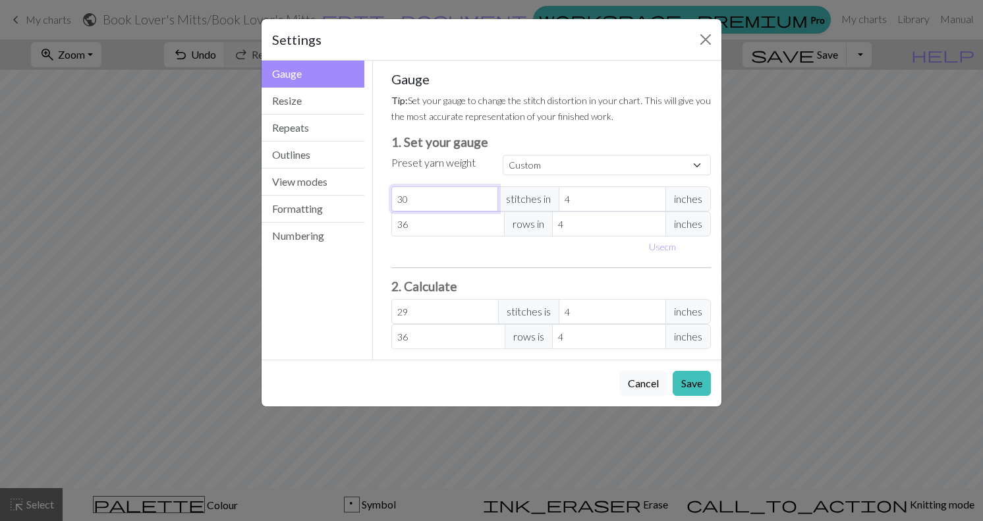
type input "30"
click at [487, 198] on input "30" at bounding box center [444, 198] width 107 height 25
type input "31"
click at [487, 198] on input "31" at bounding box center [444, 198] width 107 height 25
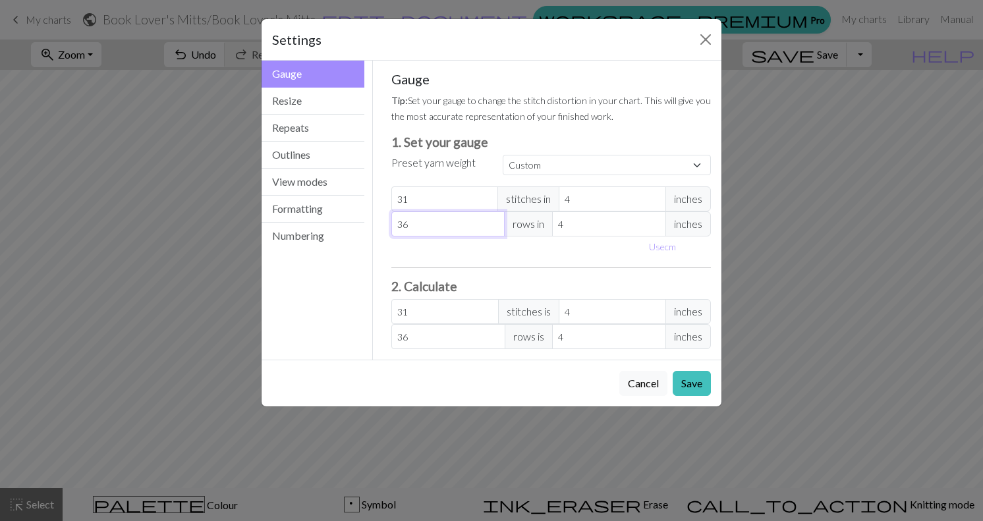
type input "37"
click at [494, 220] on input "37" at bounding box center [448, 223] width 114 height 25
type input "38"
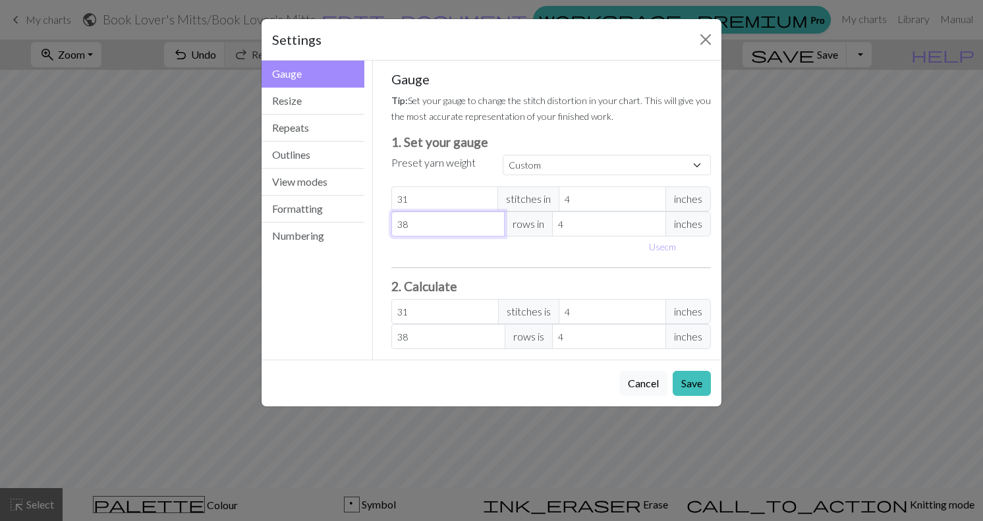
click at [494, 220] on input "38" at bounding box center [448, 223] width 114 height 25
type input "39"
click at [494, 220] on input "39" at bounding box center [448, 223] width 114 height 25
type input "40"
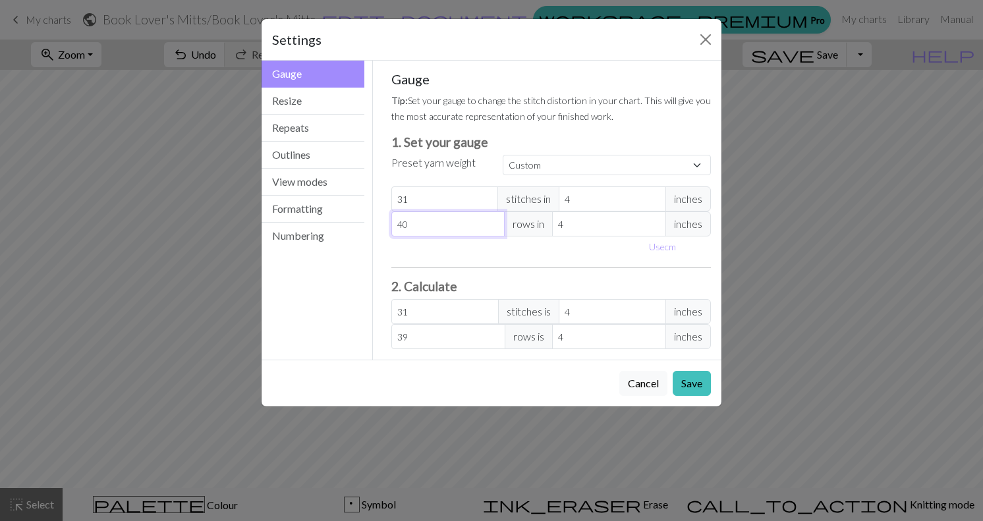
type input "40"
click at [494, 220] on input "40" at bounding box center [448, 223] width 114 height 25
type input "41"
click at [494, 220] on input "41" at bounding box center [448, 223] width 114 height 25
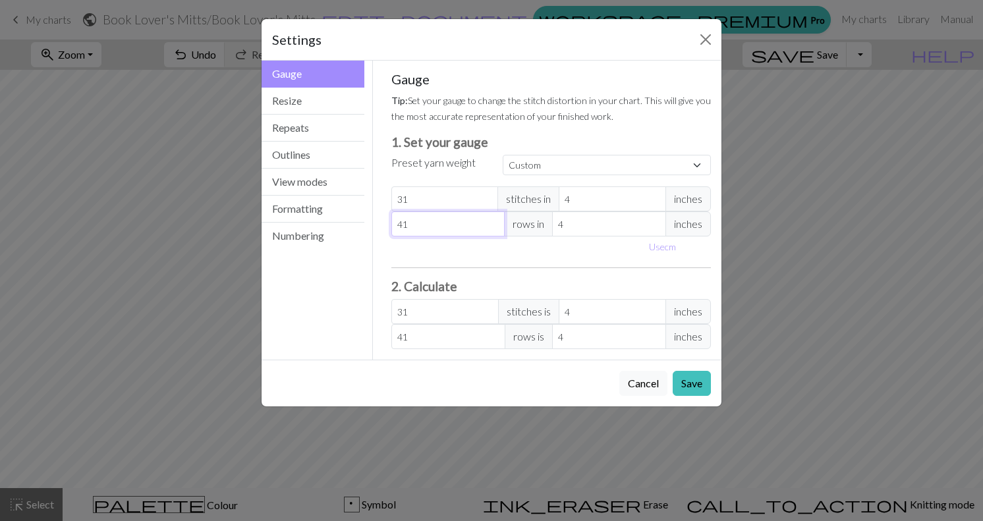
type input "42"
click at [494, 220] on input "42" at bounding box center [448, 223] width 114 height 25
type input "43"
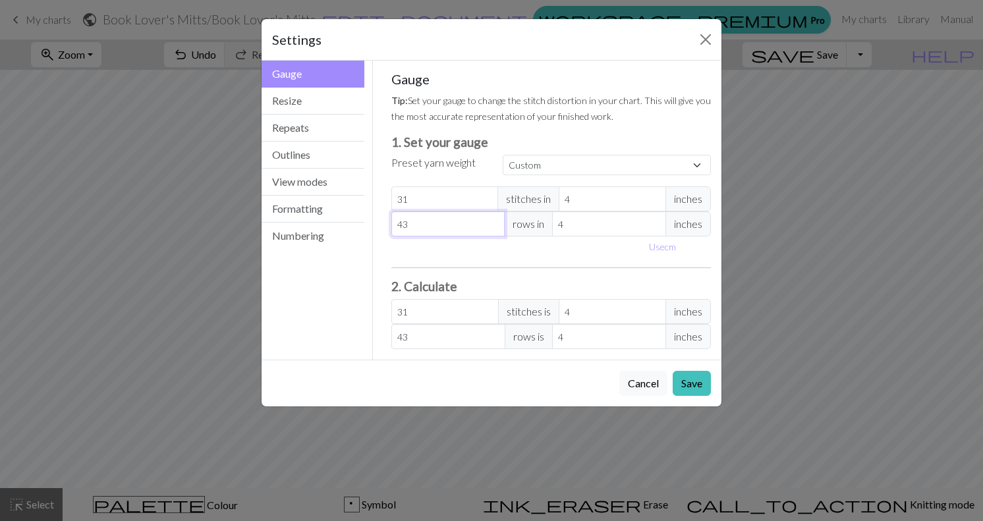
click at [494, 220] on input "43" at bounding box center [448, 223] width 114 height 25
type input "44"
click at [494, 220] on input "44" at bounding box center [448, 223] width 114 height 25
type input "3"
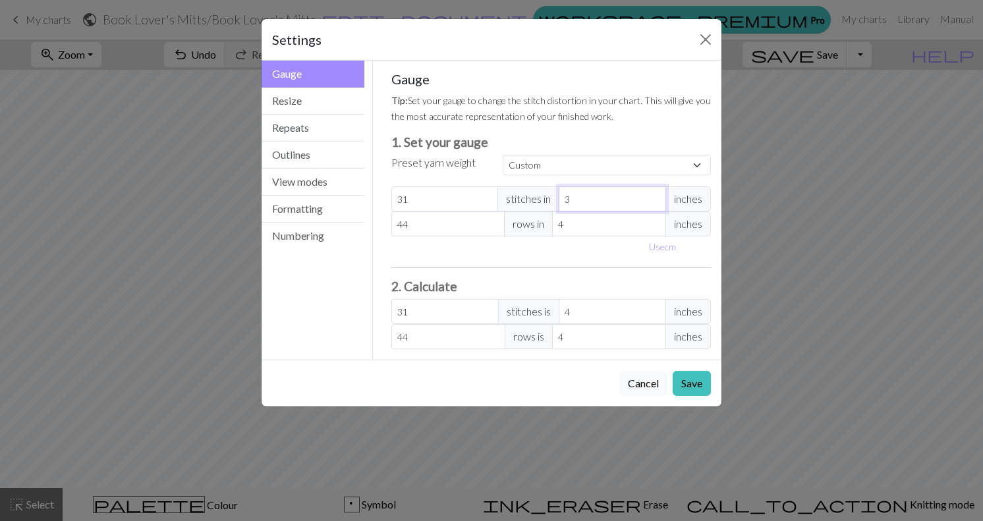
type input "41.33"
click at [655, 203] on input "3" at bounding box center [612, 198] width 107 height 25
type input "2"
type input "62"
click at [655, 203] on input "2" at bounding box center [612, 198] width 107 height 25
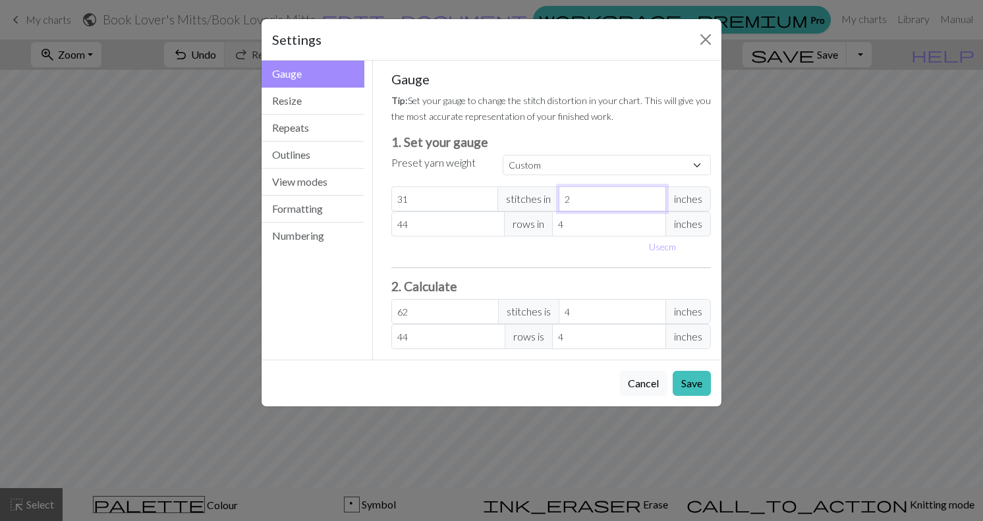
type input "1"
type input "124"
click at [655, 203] on input "1" at bounding box center [612, 198] width 107 height 25
type input "30"
type input "120"
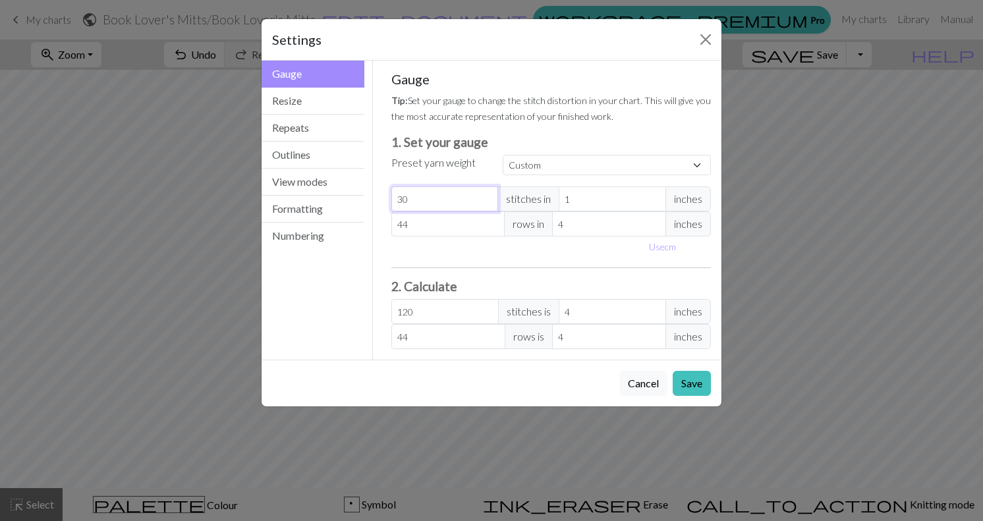
click at [488, 203] on input "30" at bounding box center [444, 198] width 107 height 25
type input "29"
type input "116"
type input "28"
type input "112"
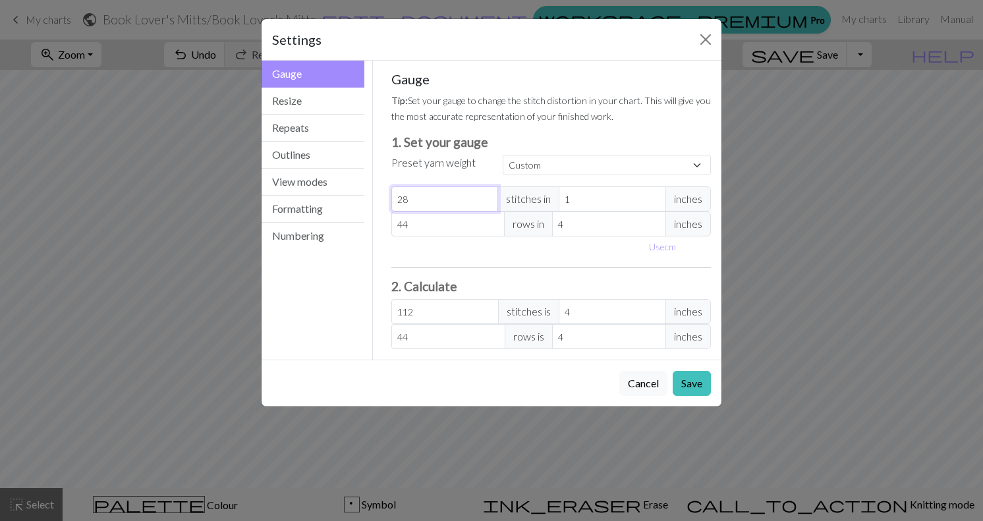
type input "27"
type input "108"
type input "26"
type input "104"
click at [488, 203] on input "26" at bounding box center [444, 198] width 107 height 25
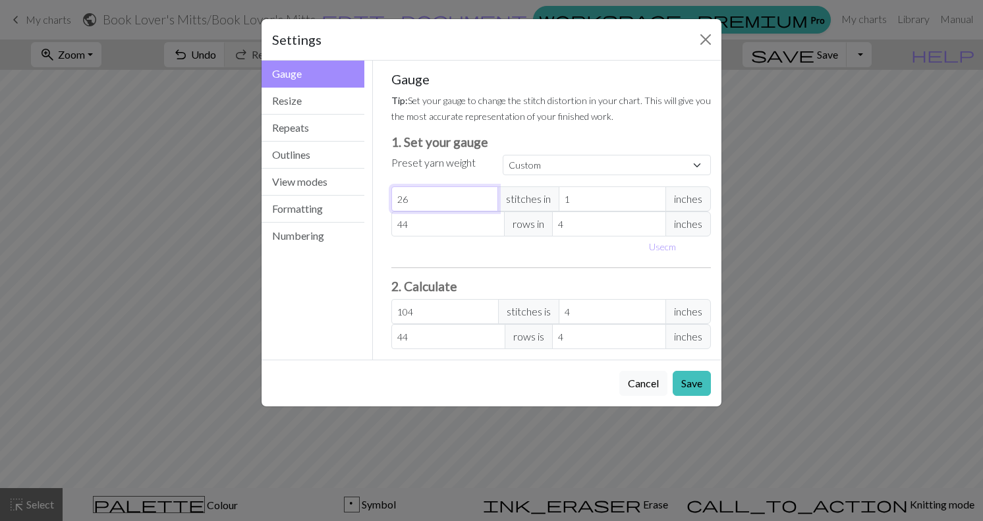
drag, startPoint x: 413, startPoint y: 196, endPoint x: 394, endPoint y: 196, distance: 19.1
click at [394, 196] on input "26" at bounding box center [444, 198] width 107 height 25
type input "7"
type input "28"
type input "7.7"
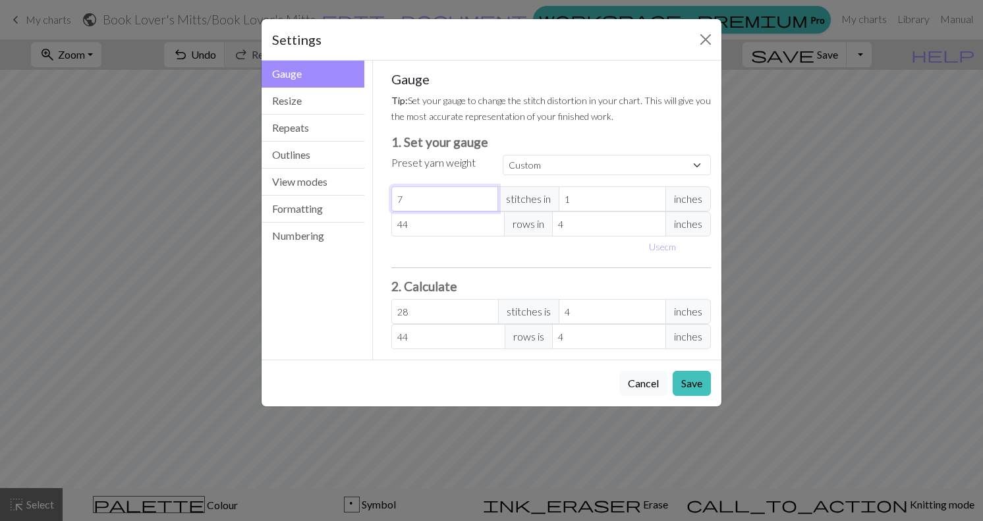
type input "30.8"
type input "7.75"
type input "31"
type input "7.75"
drag, startPoint x: 416, startPoint y: 224, endPoint x: 397, endPoint y: 224, distance: 19.1
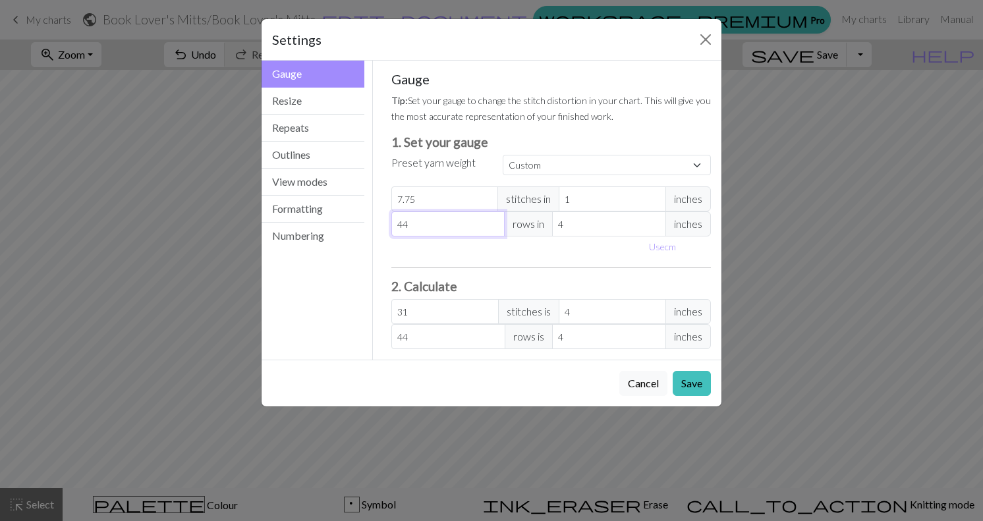
click at [397, 224] on input "44" at bounding box center [448, 223] width 114 height 25
type input "1"
type input "11"
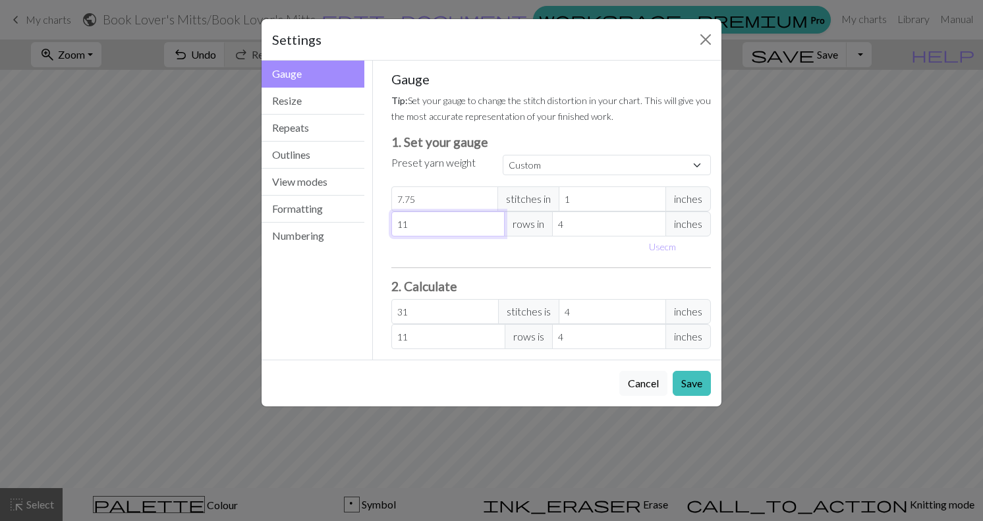
type input "11"
type input "3"
type input "14.67"
click at [655, 227] on input "3" at bounding box center [609, 223] width 114 height 25
type input "2"
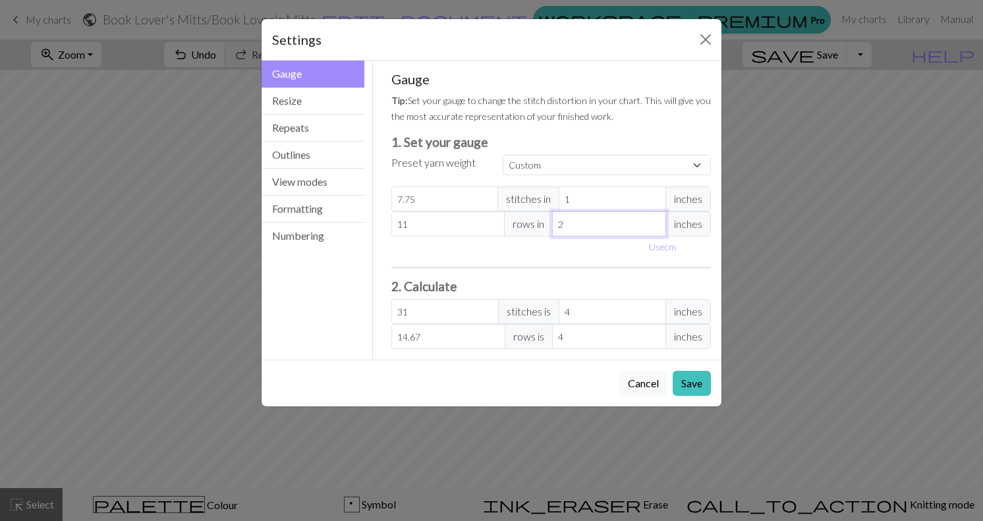
type input "22"
click at [655, 227] on input "2" at bounding box center [609, 223] width 114 height 25
type input "1"
type input "44"
click at [655, 227] on input "1" at bounding box center [609, 223] width 114 height 25
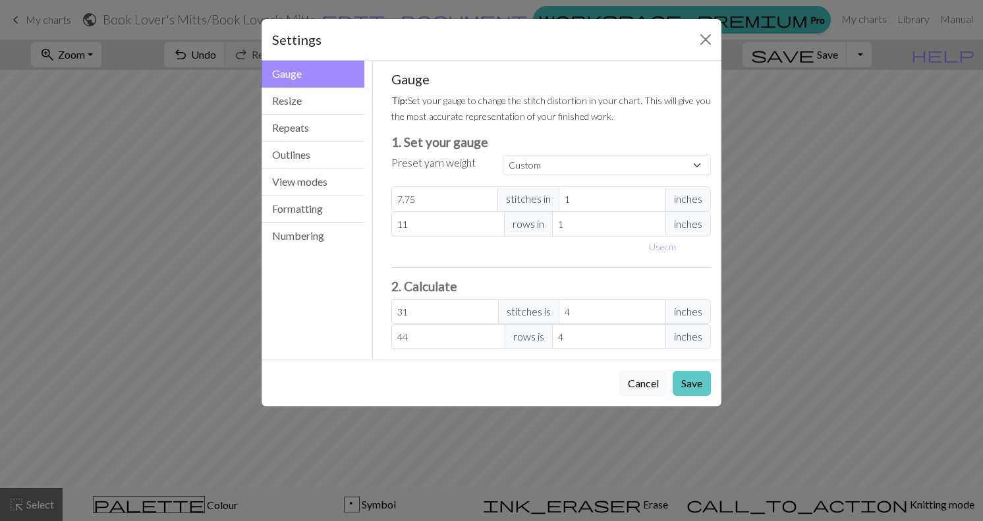
click at [696, 388] on button "Save" at bounding box center [692, 383] width 38 height 25
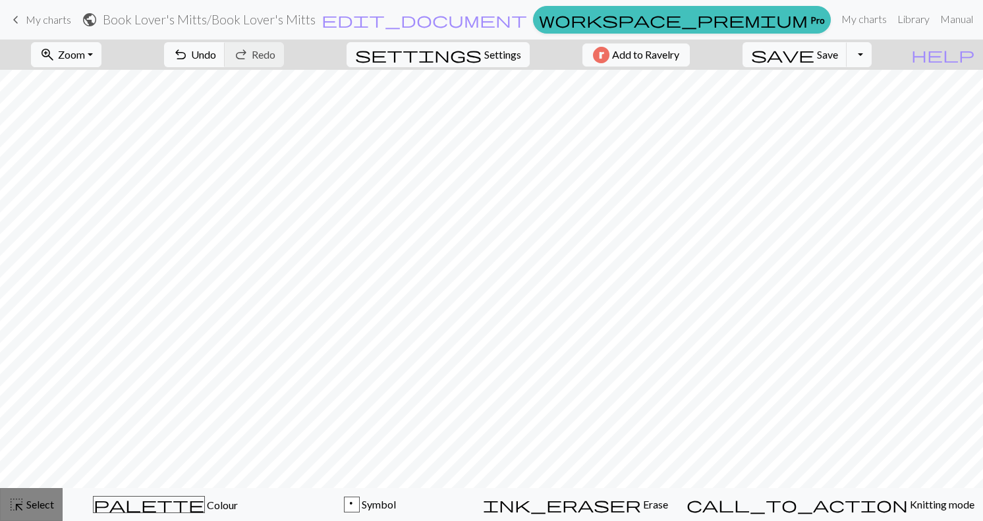
click at [36, 503] on span "Select" at bounding box center [39, 504] width 30 height 13
click at [32, 504] on span "Select" at bounding box center [39, 504] width 30 height 13
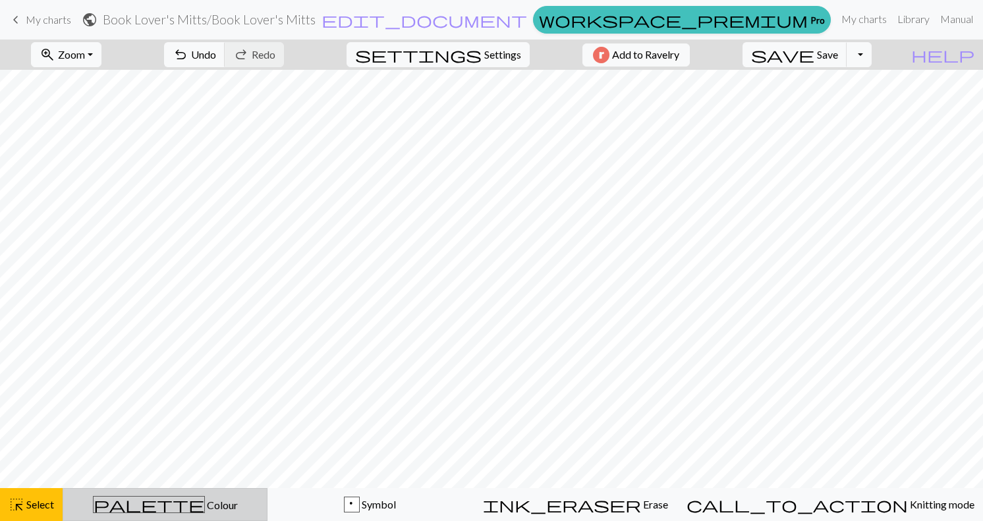
click at [165, 503] on span "palette" at bounding box center [149, 504] width 111 height 18
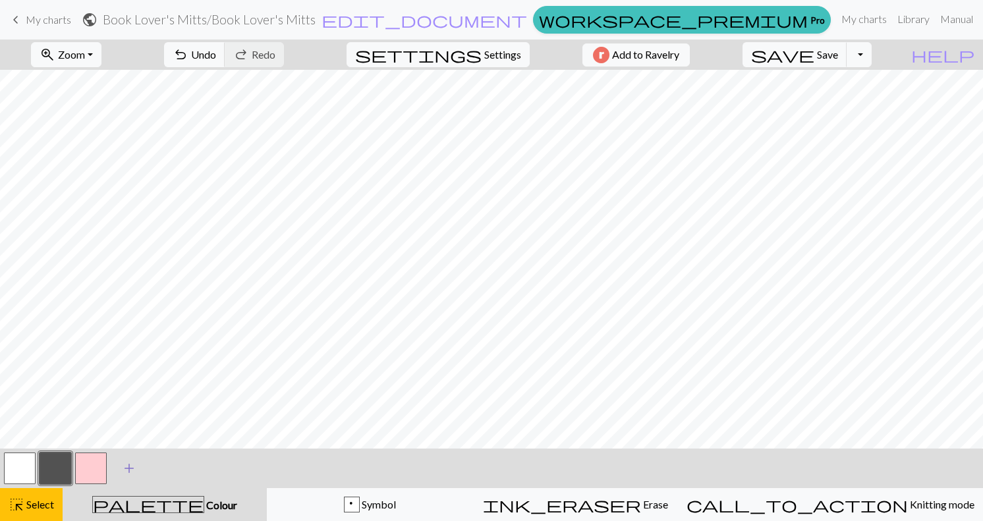
click at [123, 471] on span "add" at bounding box center [129, 468] width 16 height 18
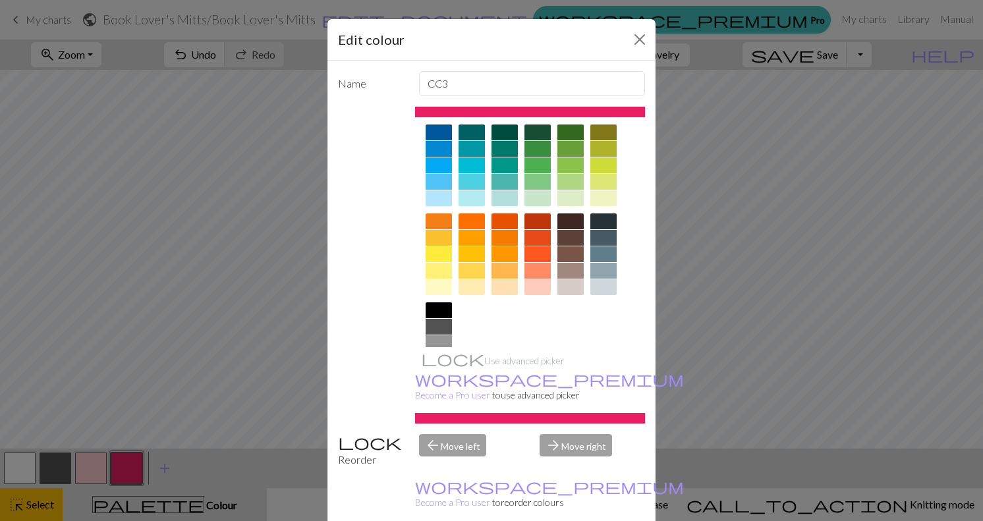
scroll to position [107, 0]
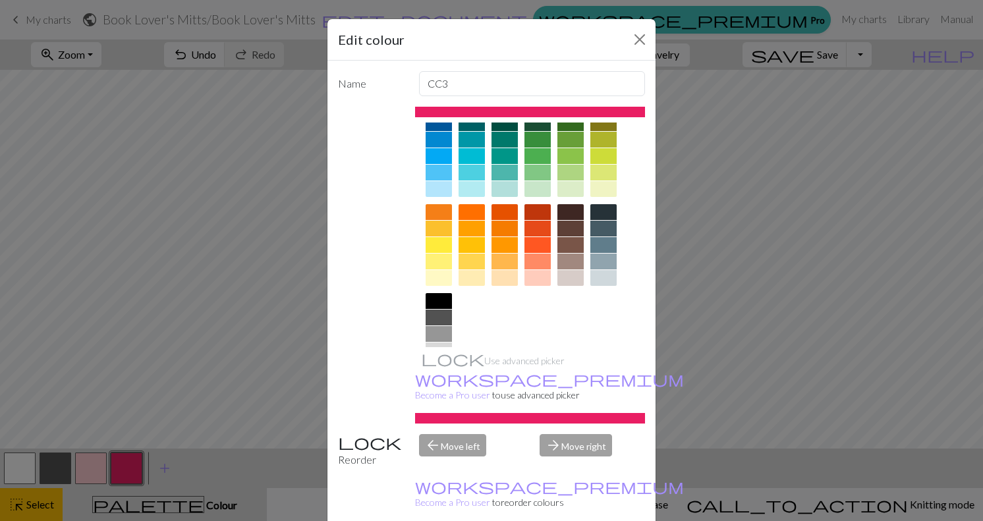
click at [536, 283] on div at bounding box center [537, 278] width 26 height 16
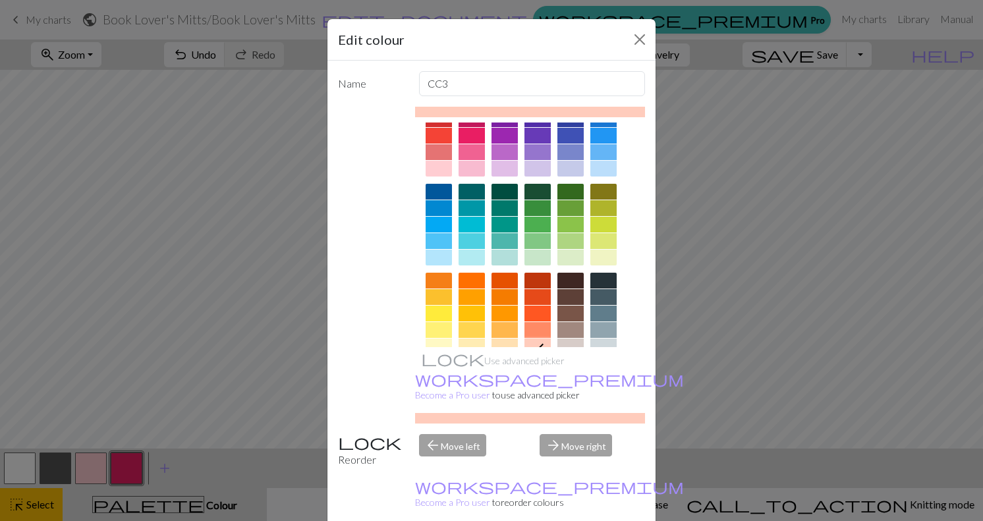
scroll to position [37, 0]
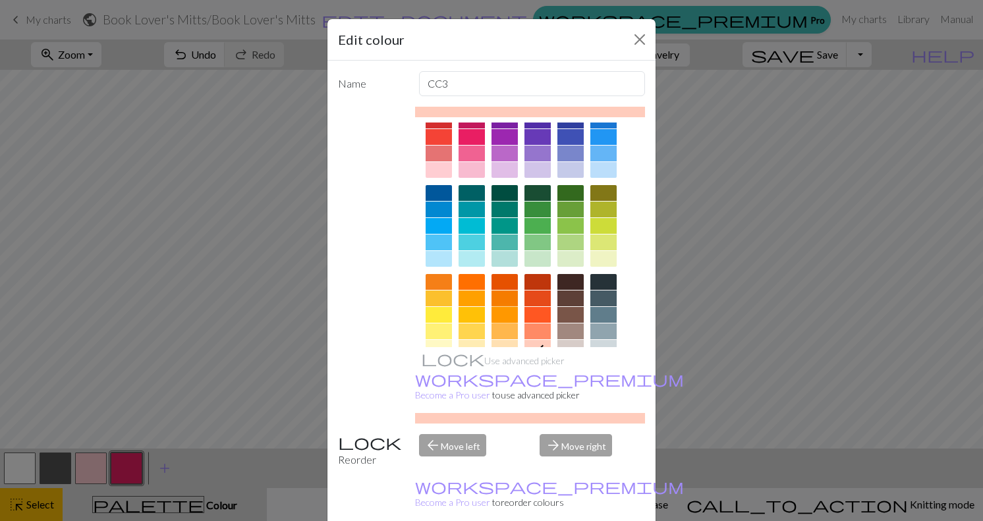
click at [503, 311] on div at bounding box center [504, 315] width 26 height 16
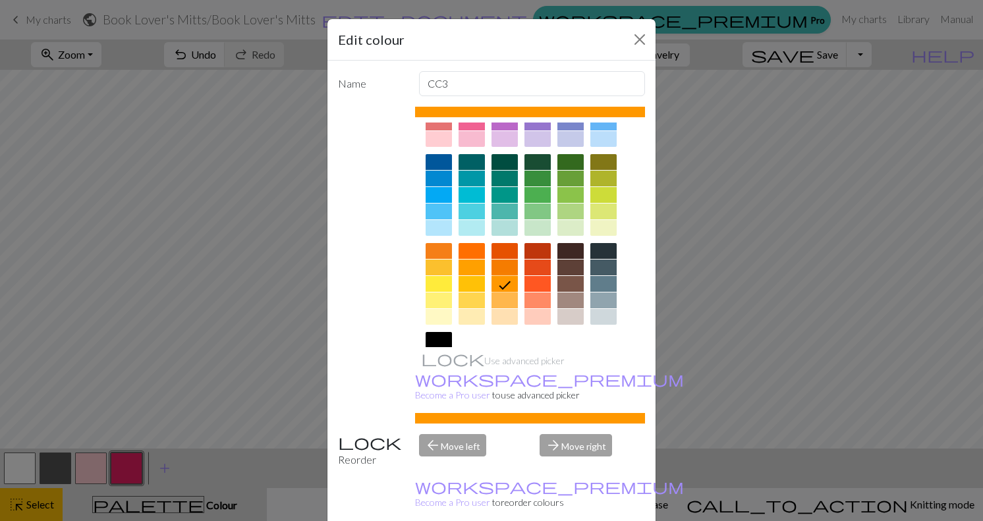
scroll to position [76, 0]
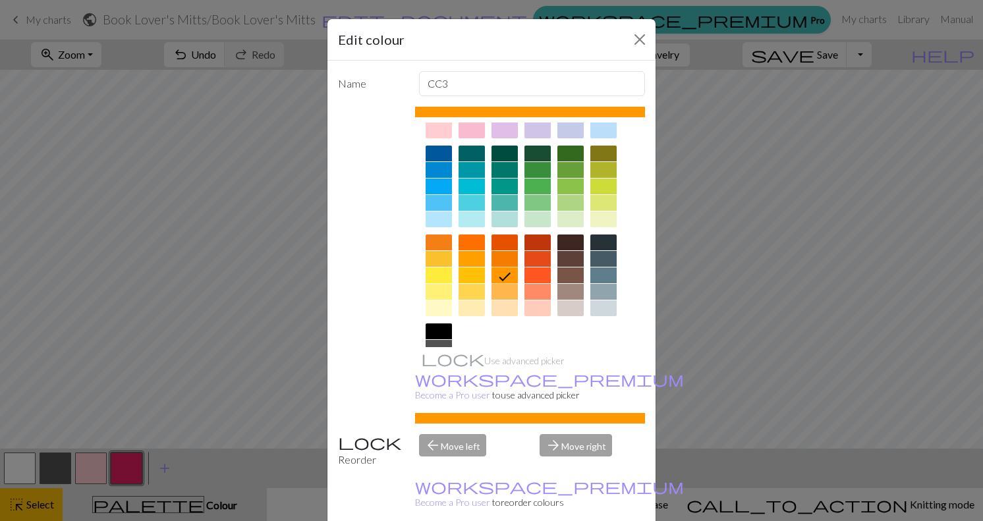
click at [609, 294] on div at bounding box center [603, 292] width 26 height 16
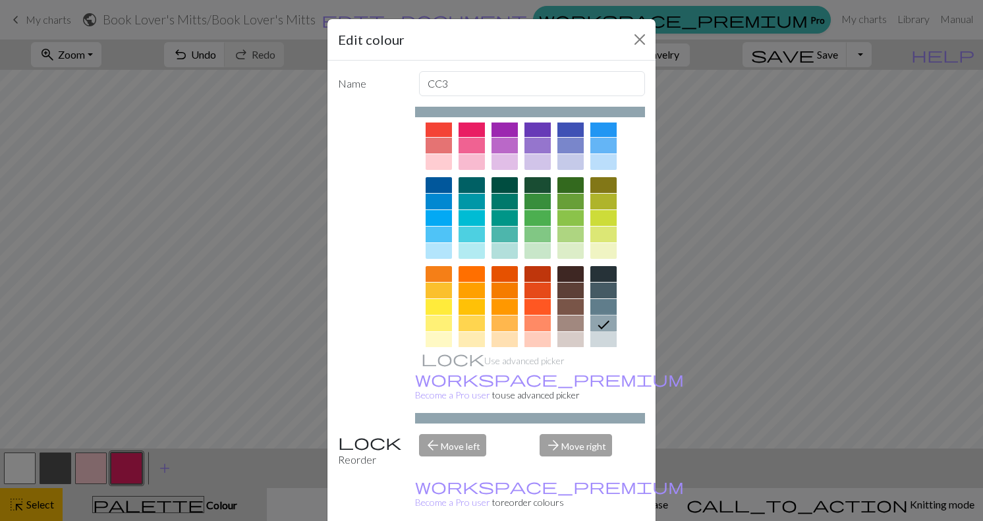
scroll to position [43, 0]
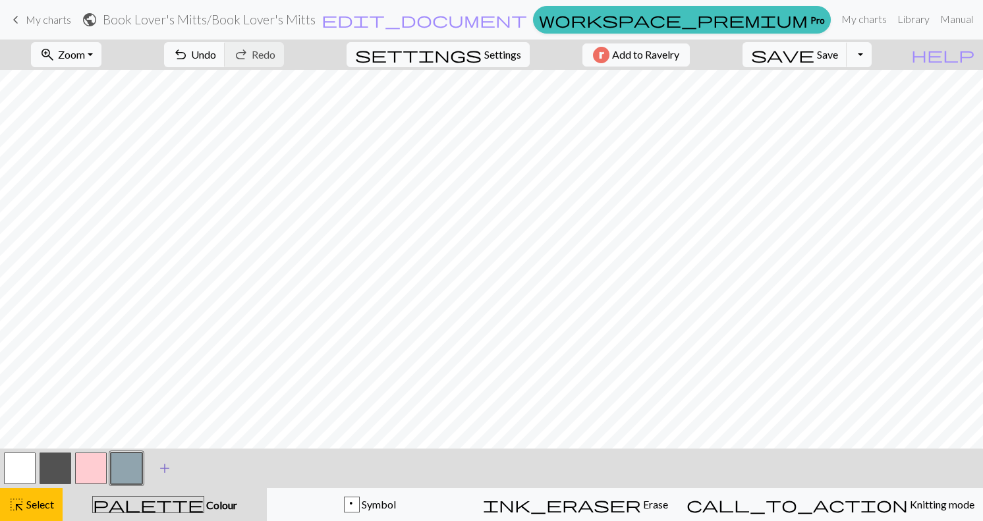
click at [162, 467] on span "add" at bounding box center [165, 468] width 16 height 18
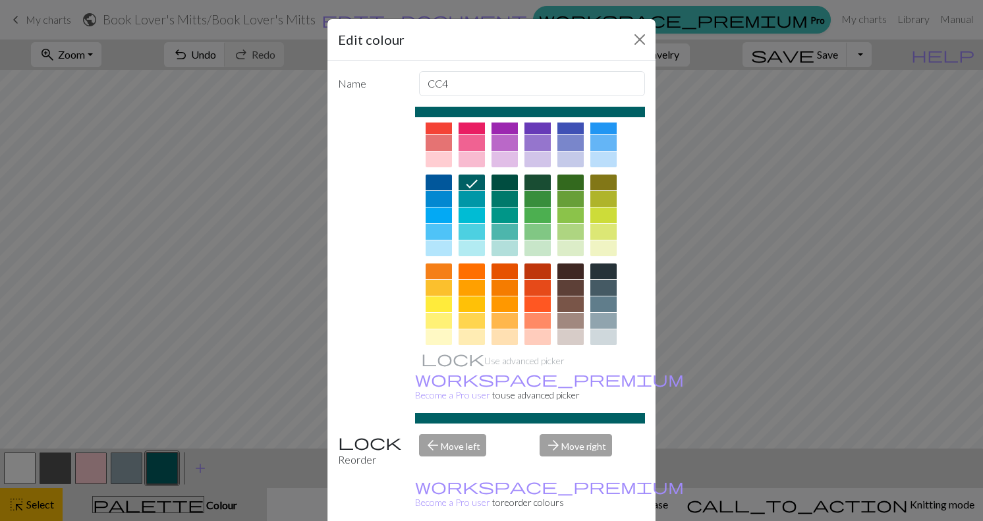
scroll to position [58, 0]
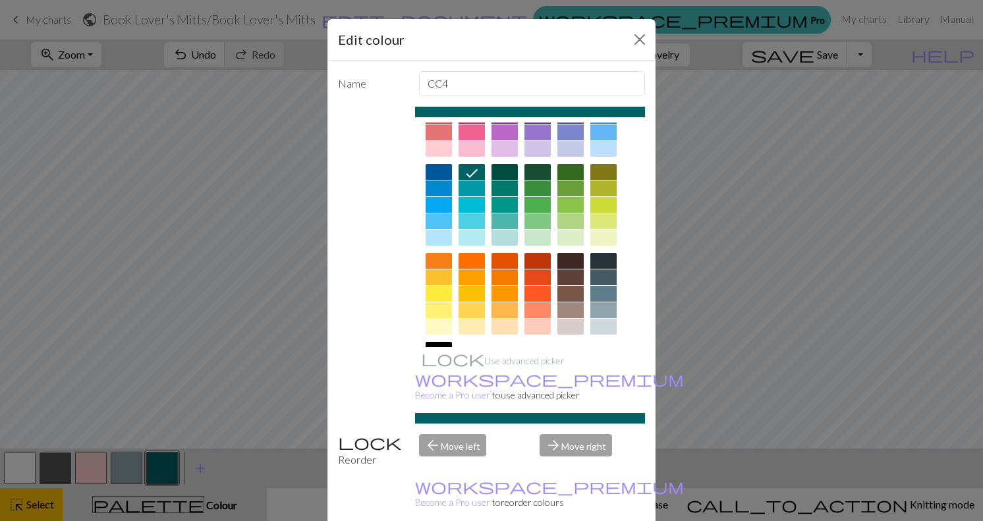
click at [533, 294] on div at bounding box center [537, 294] width 26 height 16
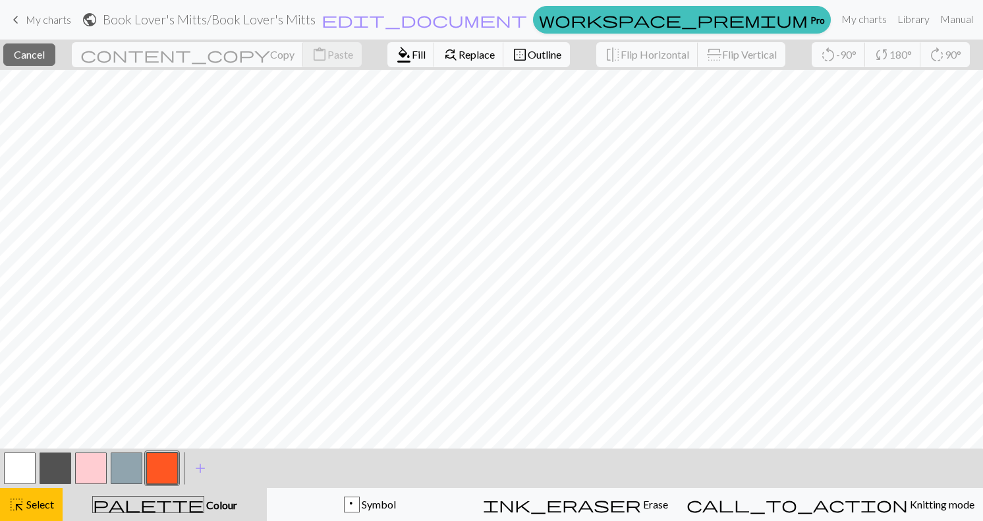
click at [470, 69] on div "format_color_fill Fill find_replace Replace border_outer Outline" at bounding box center [478, 55] width 202 height 30
click at [503, 63] on button "border_outer Outline" at bounding box center [536, 54] width 67 height 25
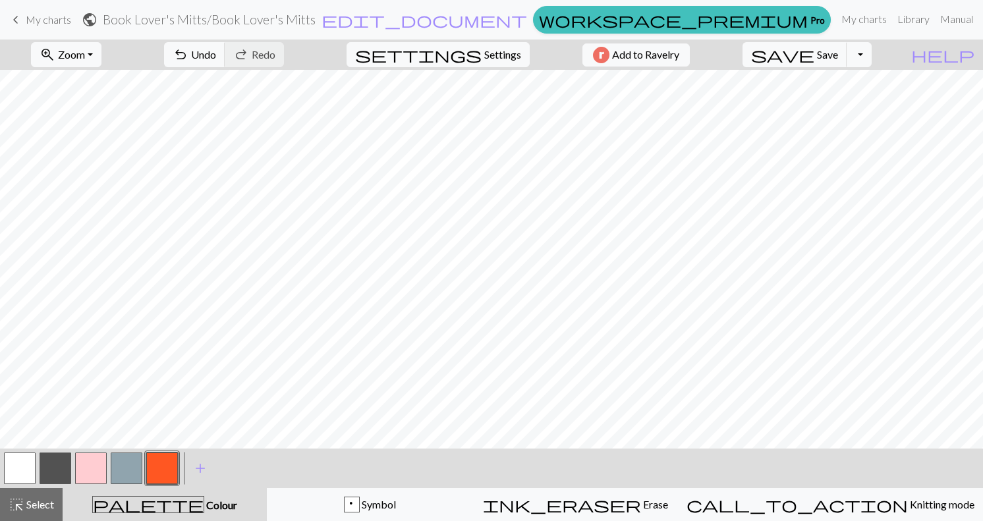
click at [96, 462] on button "button" at bounding box center [91, 469] width 32 height 32
click at [216, 51] on span "Undo" at bounding box center [203, 54] width 25 height 13
click at [196, 470] on span "add" at bounding box center [200, 468] width 16 height 18
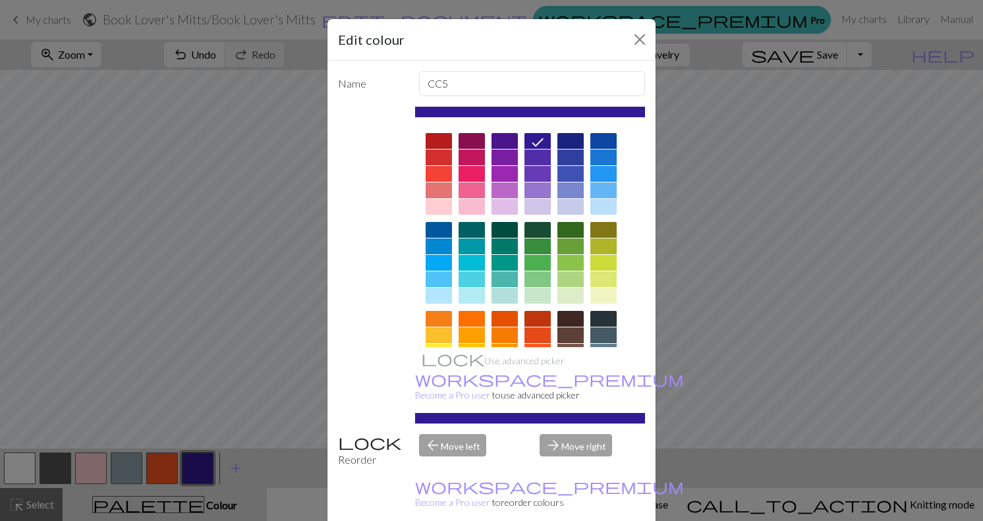
click at [543, 264] on div at bounding box center [537, 263] width 26 height 16
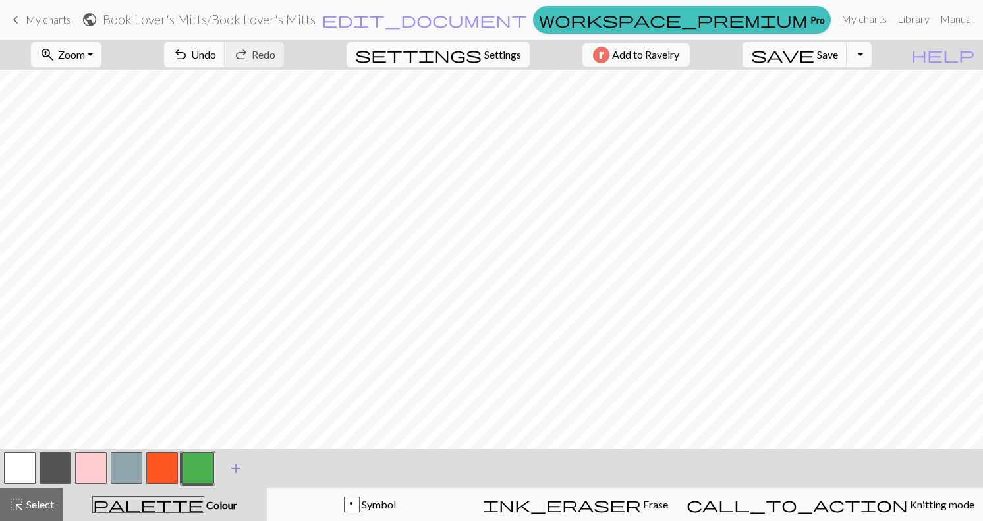
click at [236, 469] on span "add" at bounding box center [236, 468] width 16 height 18
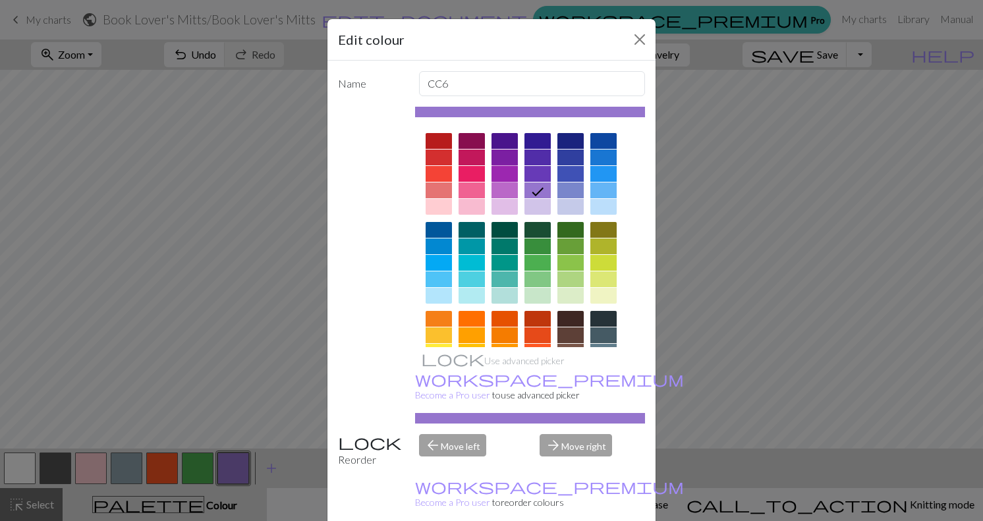
click at [510, 171] on div at bounding box center [504, 174] width 26 height 16
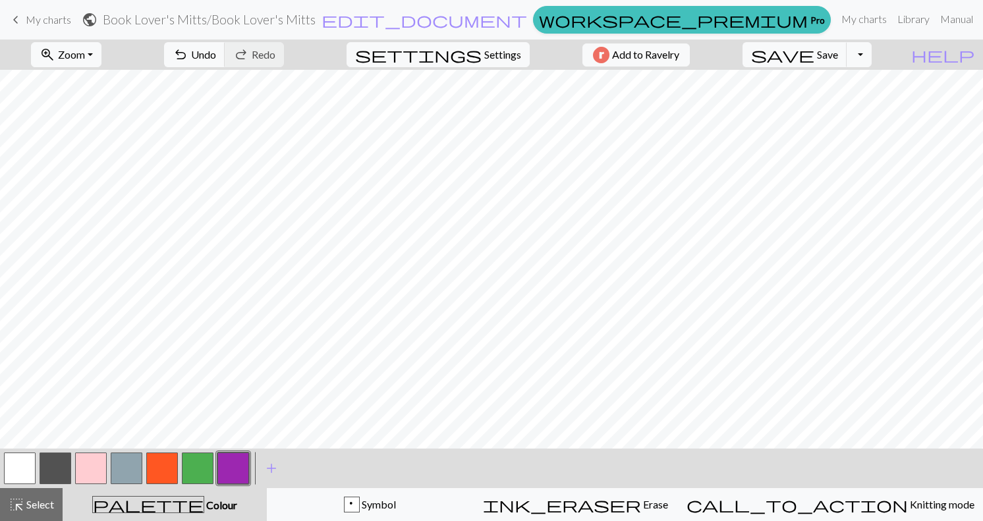
click at [246, 468] on button "button" at bounding box center [233, 469] width 32 height 32
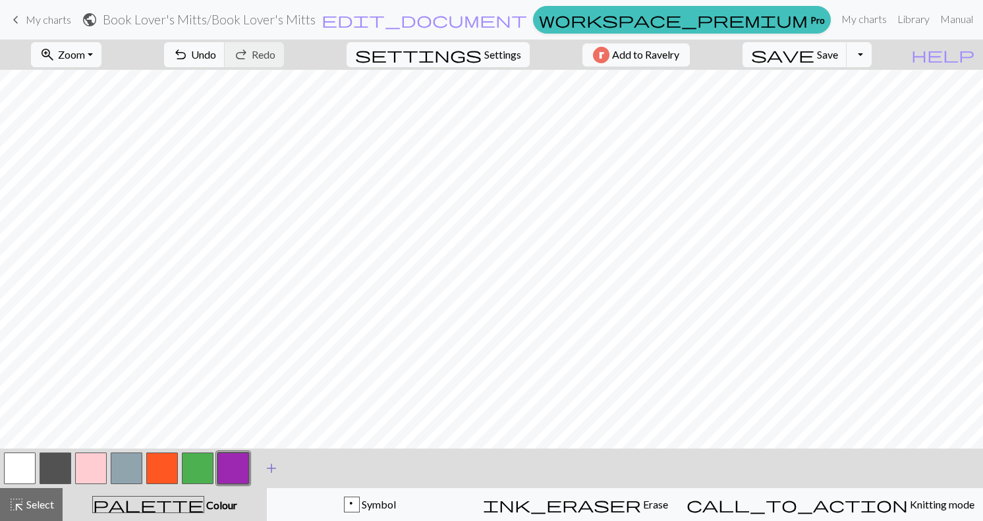
click at [271, 469] on span "add" at bounding box center [271, 468] width 16 height 18
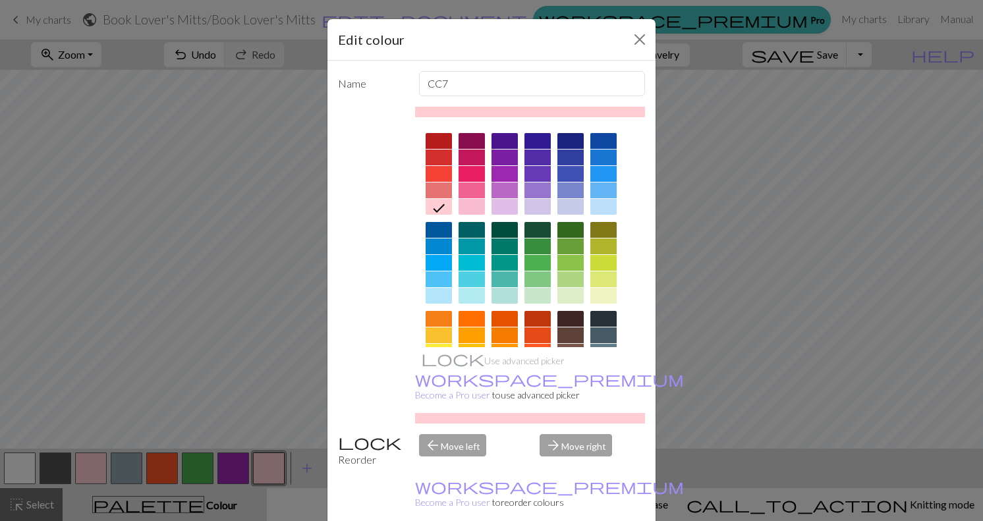
click at [507, 188] on div at bounding box center [504, 190] width 26 height 16
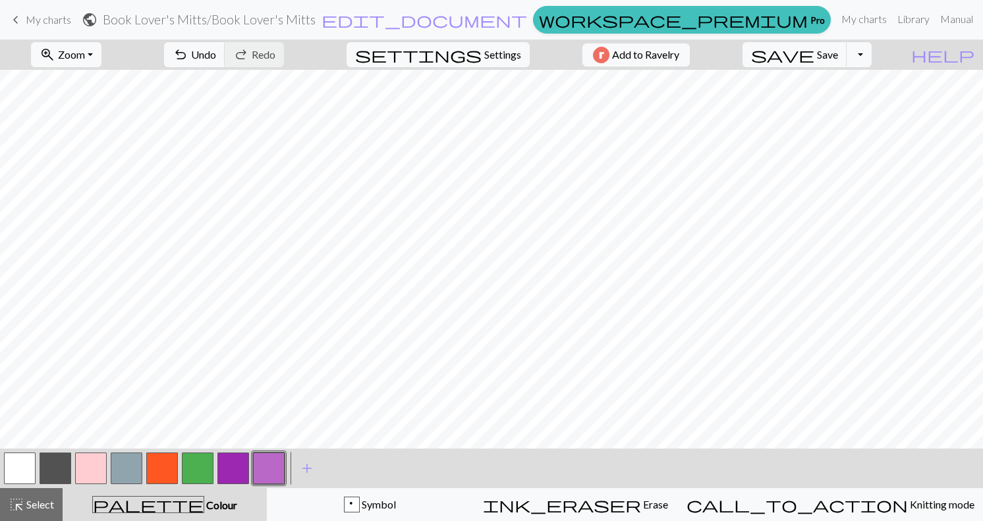
scroll to position [0, 0]
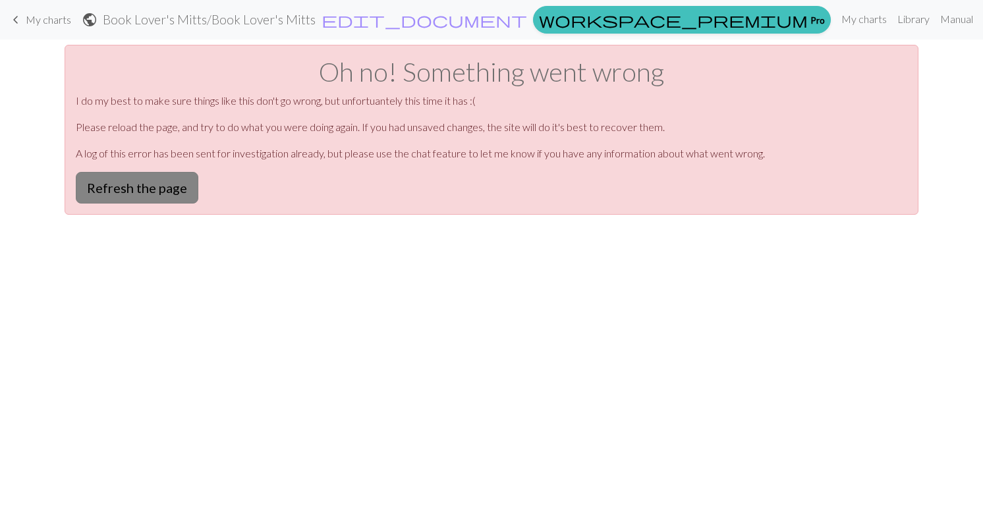
click at [160, 192] on button "Refresh the page" at bounding box center [137, 188] width 123 height 32
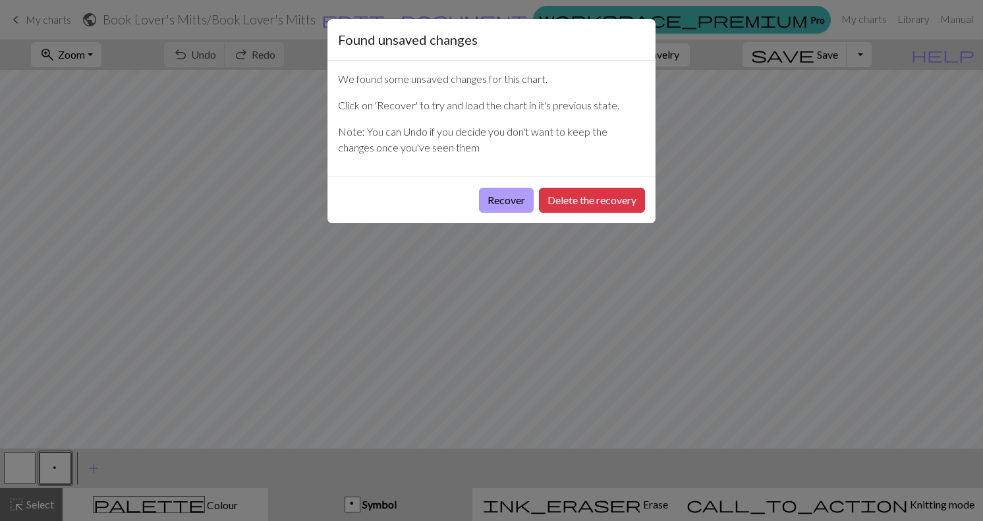
click at [492, 198] on button "Recover" at bounding box center [506, 200] width 55 height 25
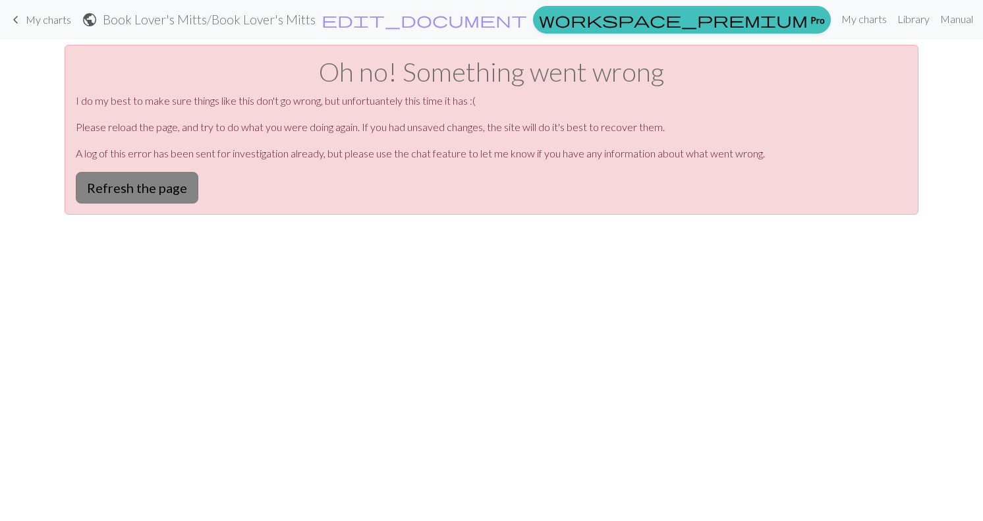
click at [167, 190] on button "Refresh the page" at bounding box center [137, 188] width 123 height 32
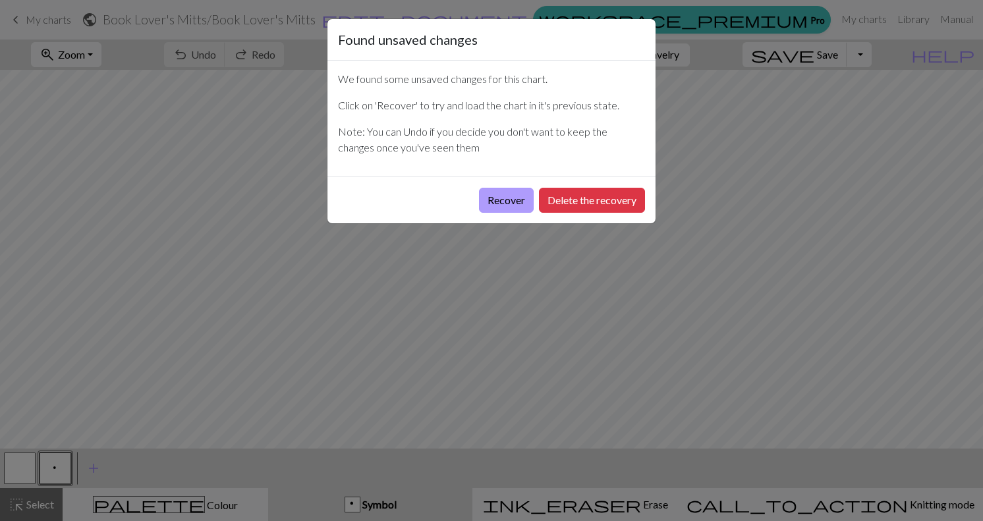
click at [524, 202] on button "Recover" at bounding box center [506, 200] width 55 height 25
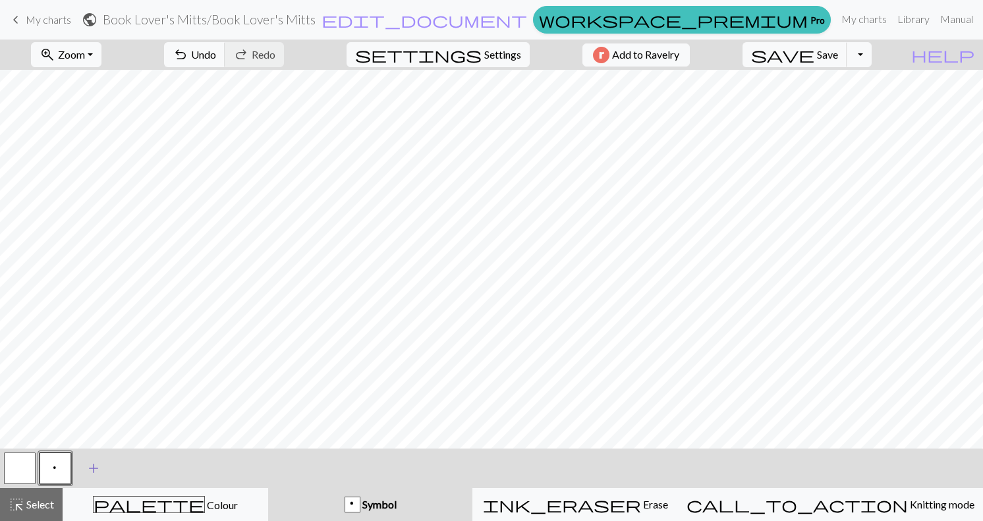
click at [94, 466] on span "add" at bounding box center [94, 468] width 16 height 18
click at [126, 465] on span "add" at bounding box center [129, 468] width 16 height 18
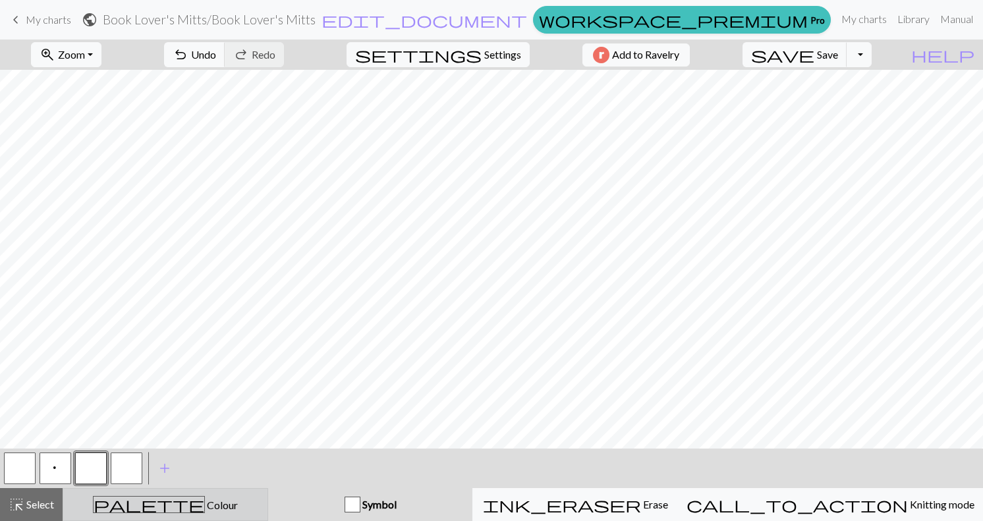
click at [205, 505] on span "Colour" at bounding box center [221, 505] width 33 height 13
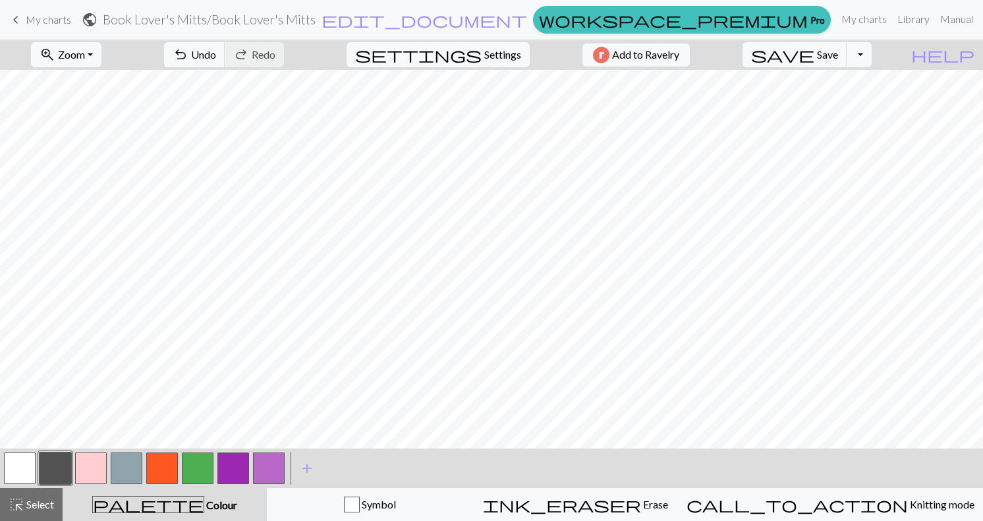
click at [270, 466] on button "button" at bounding box center [269, 469] width 32 height 32
click at [159, 466] on button "button" at bounding box center [162, 469] width 32 height 32
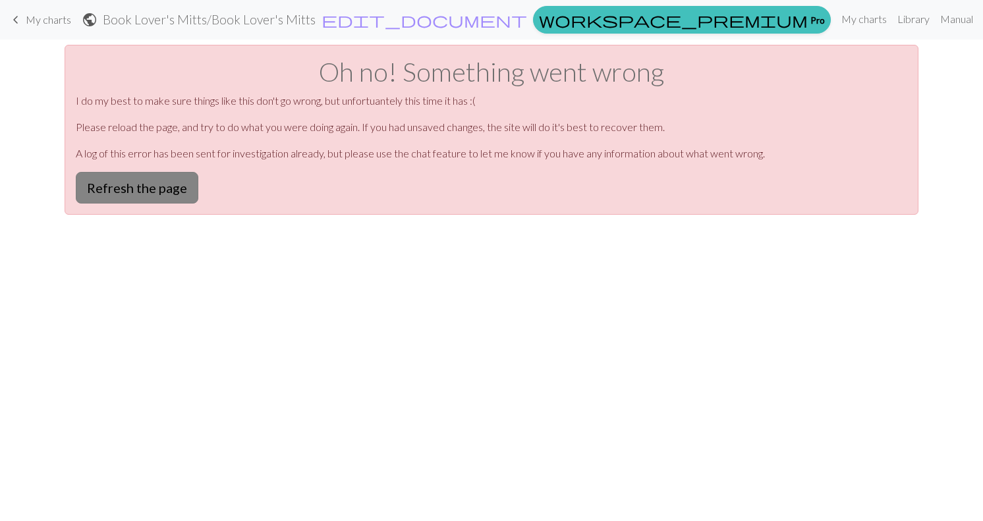
click at [177, 189] on button "Refresh the page" at bounding box center [137, 188] width 123 height 32
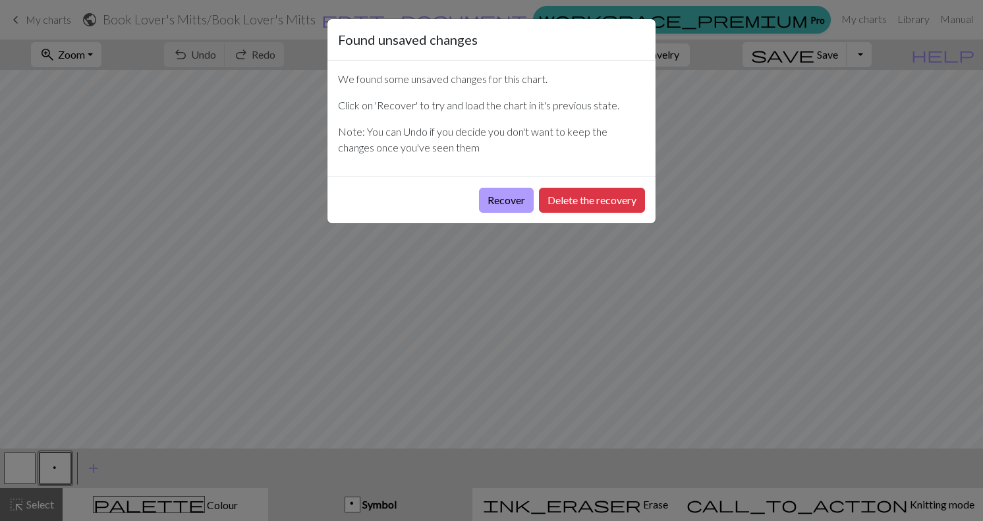
click at [512, 202] on button "Recover" at bounding box center [506, 200] width 55 height 25
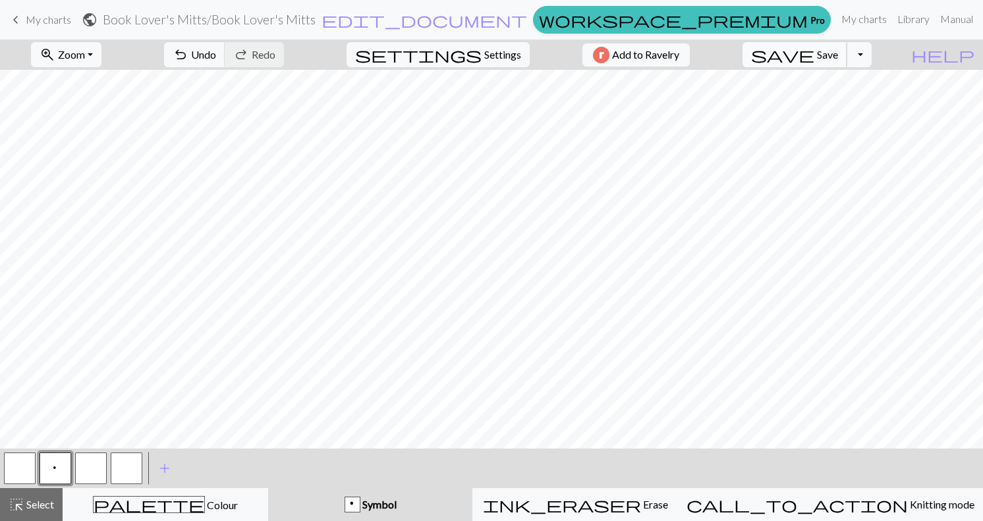
click at [838, 59] on span "Save" at bounding box center [827, 54] width 21 height 13
click at [871, 58] on button "Toggle Dropdown" at bounding box center [858, 54] width 25 height 25
click at [858, 82] on button "file_copy Save a copy" at bounding box center [761, 83] width 217 height 21
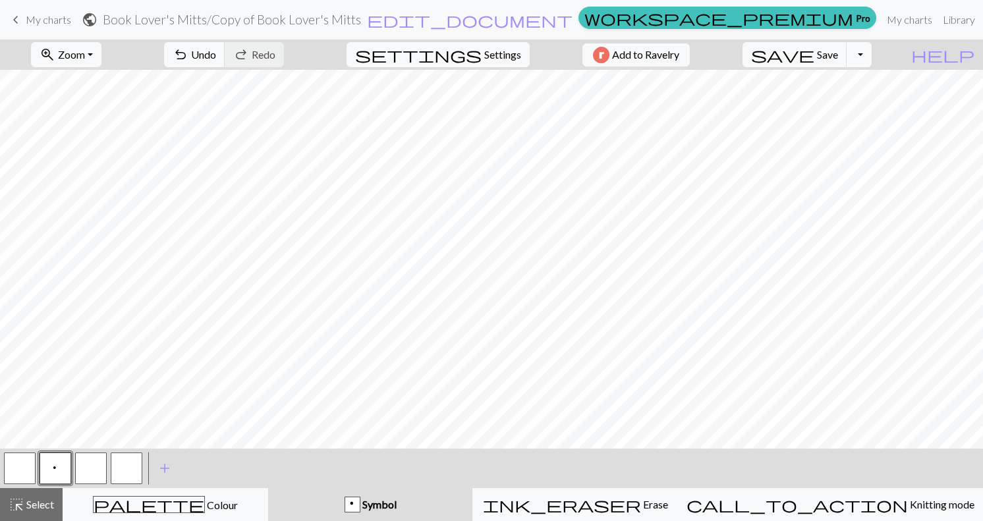
click at [871, 56] on button "Toggle Dropdown" at bounding box center [858, 54] width 25 height 25
click at [865, 100] on button "save_alt Download" at bounding box center [761, 104] width 217 height 21
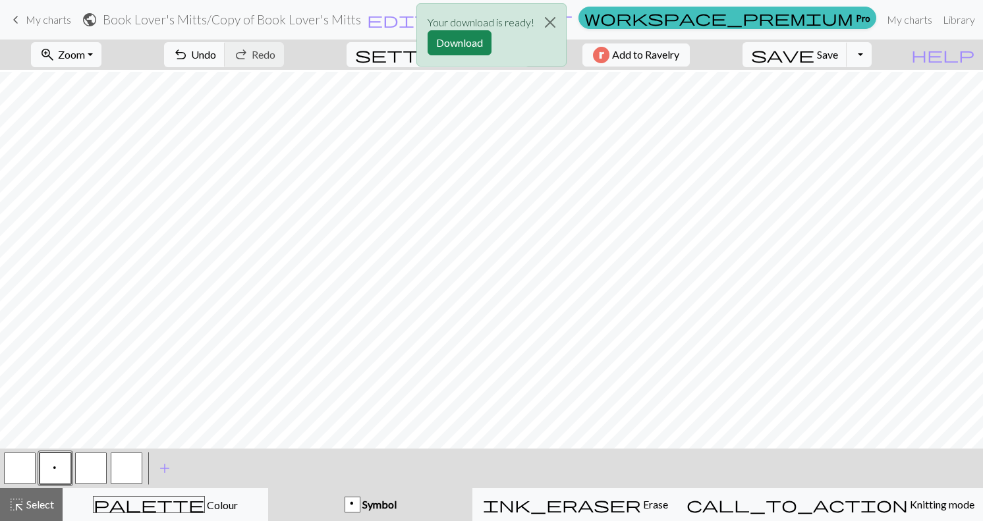
scroll to position [23, 0]
click at [883, 62] on div "Your download is ready! Download" at bounding box center [491, 38] width 983 height 77
click at [884, 53] on div "Your download is ready! Download" at bounding box center [491, 38] width 983 height 77
click at [471, 43] on button "Download" at bounding box center [459, 42] width 64 height 25
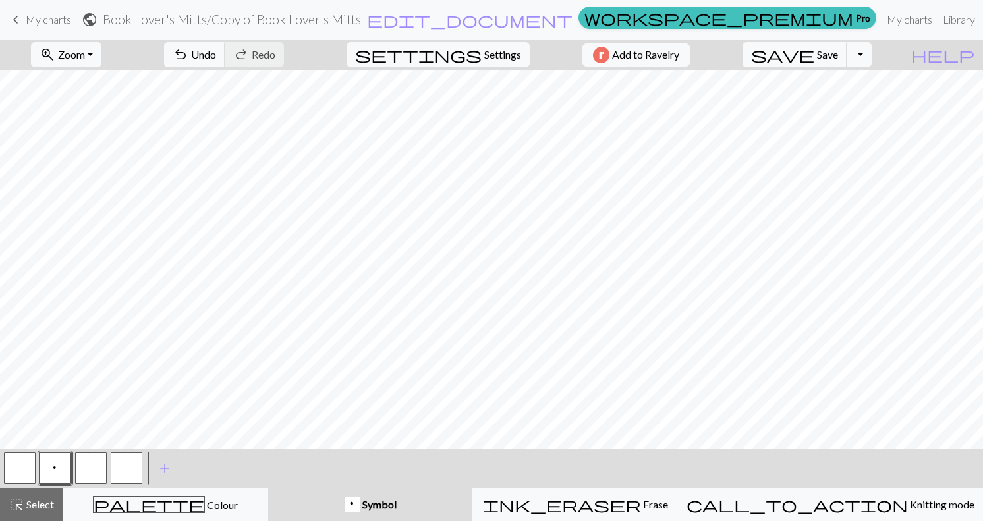
click at [361, 20] on h2 "Book Lover's Mitts / Copy of Book Lover's Mitts" at bounding box center [232, 19] width 258 height 15
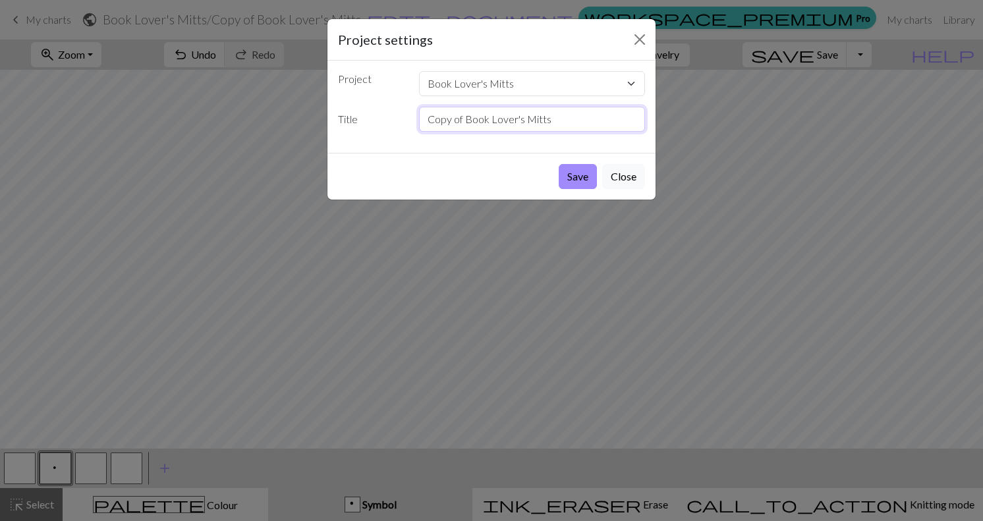
click at [568, 121] on input "Copy of Book Lover's Mitts" at bounding box center [532, 119] width 227 height 25
type input "Copy of Book Lover's Mitts 1"
click at [582, 175] on button "Save" at bounding box center [578, 176] width 38 height 25
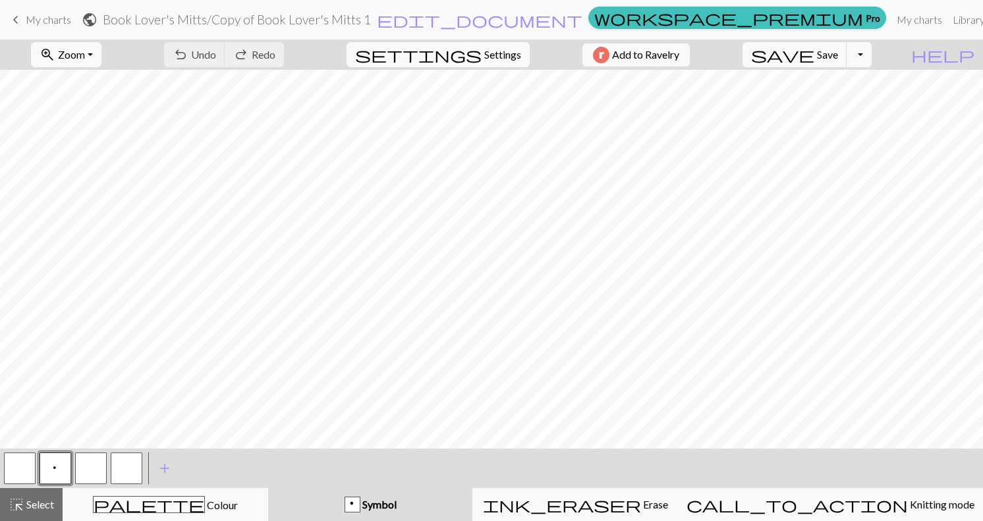
scroll to position [0, 0]
click at [891, 18] on link "My charts" at bounding box center [919, 20] width 56 height 26
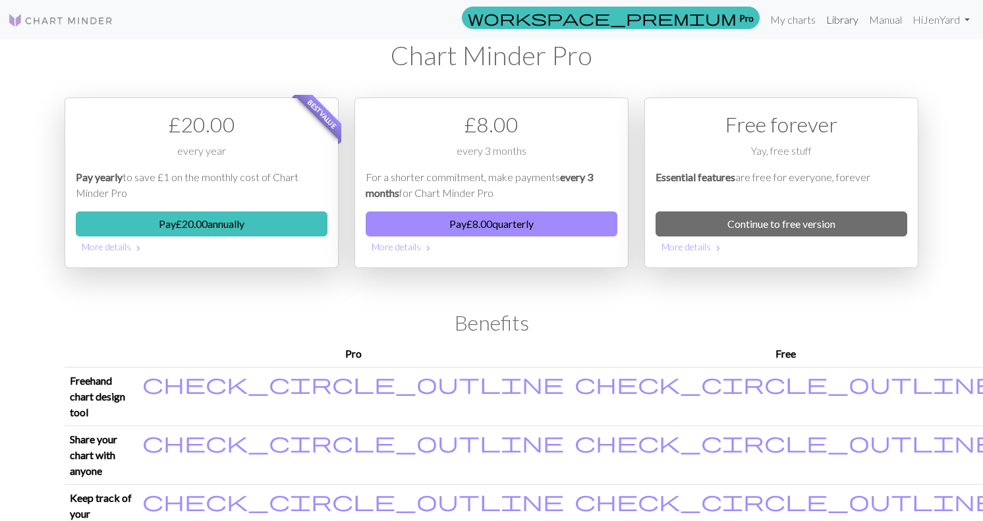
click at [836, 20] on link "Library" at bounding box center [842, 20] width 43 height 26
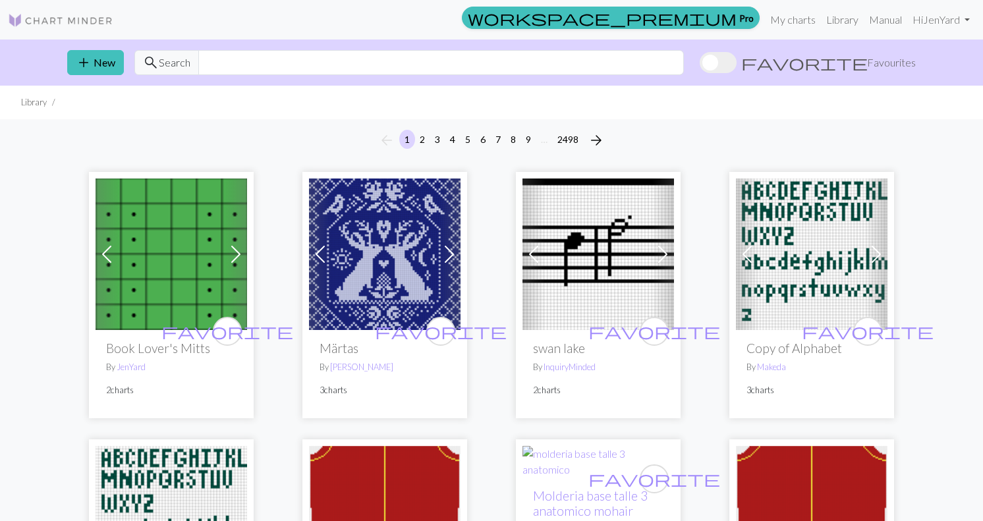
click at [185, 310] on img at bounding box center [171, 254] width 151 height 151
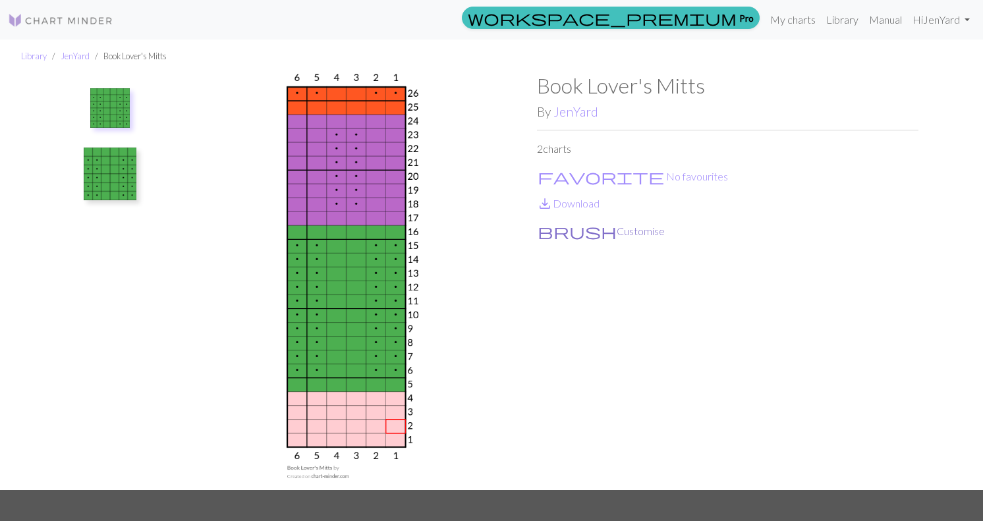
click at [576, 231] on button "brush Customise" at bounding box center [601, 231] width 128 height 17
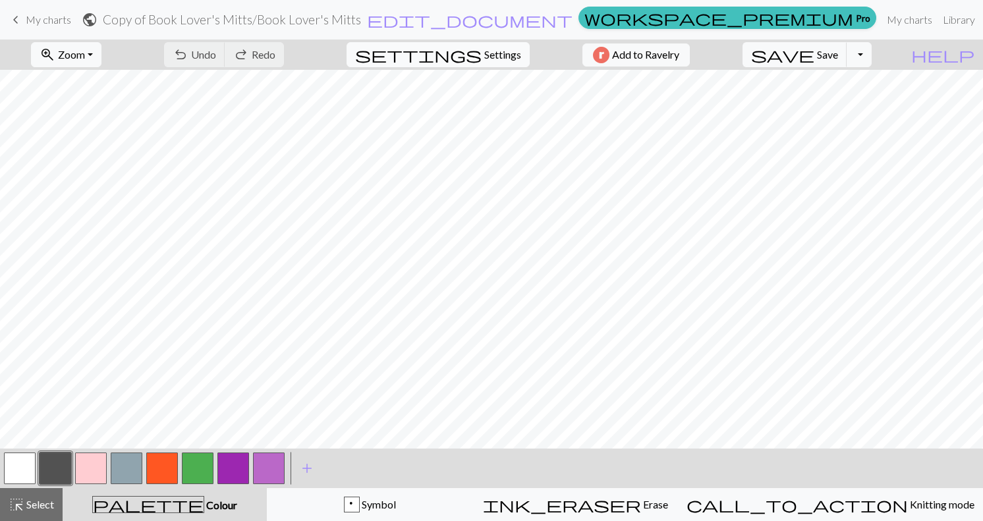
click at [502, 57] on span "Settings" at bounding box center [502, 55] width 37 height 16
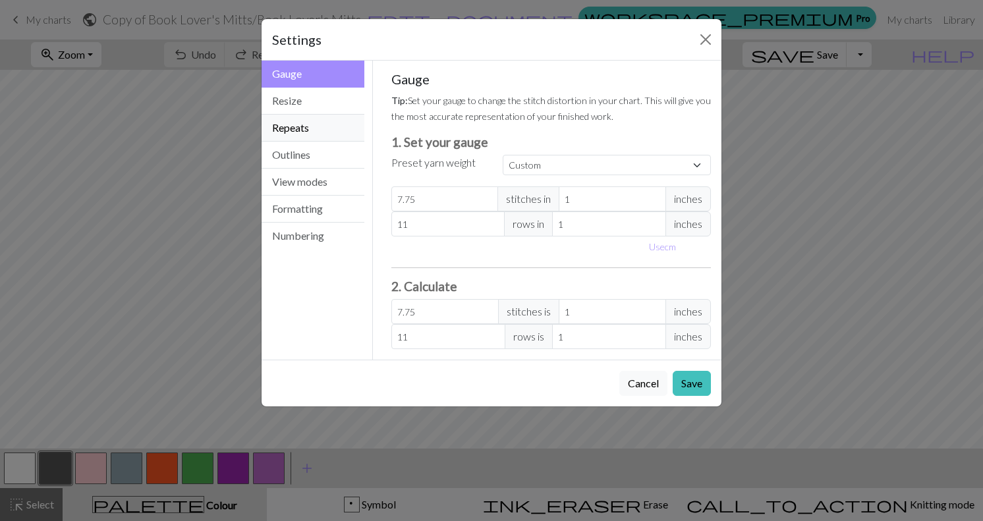
click at [296, 128] on button "Repeats" at bounding box center [312, 128] width 103 height 27
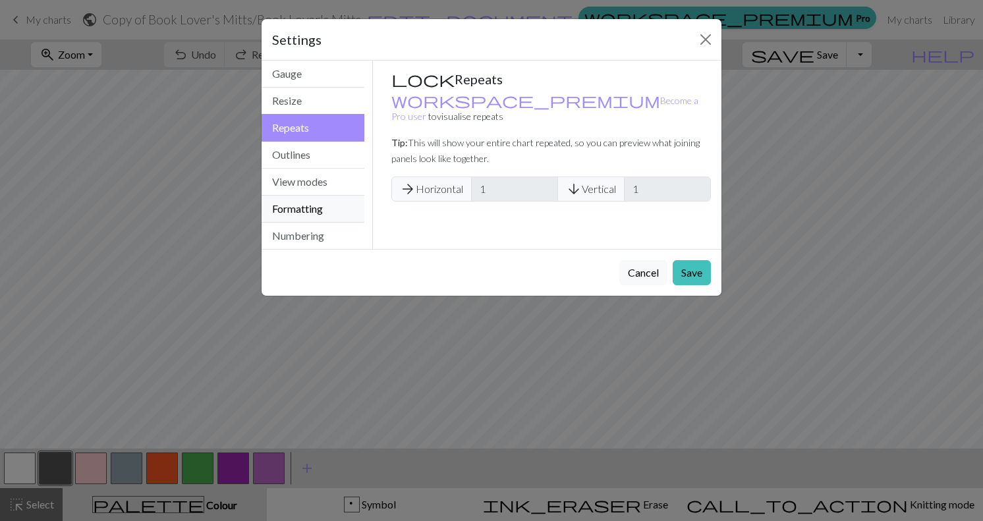
click at [327, 213] on button "Formatting" at bounding box center [312, 209] width 103 height 27
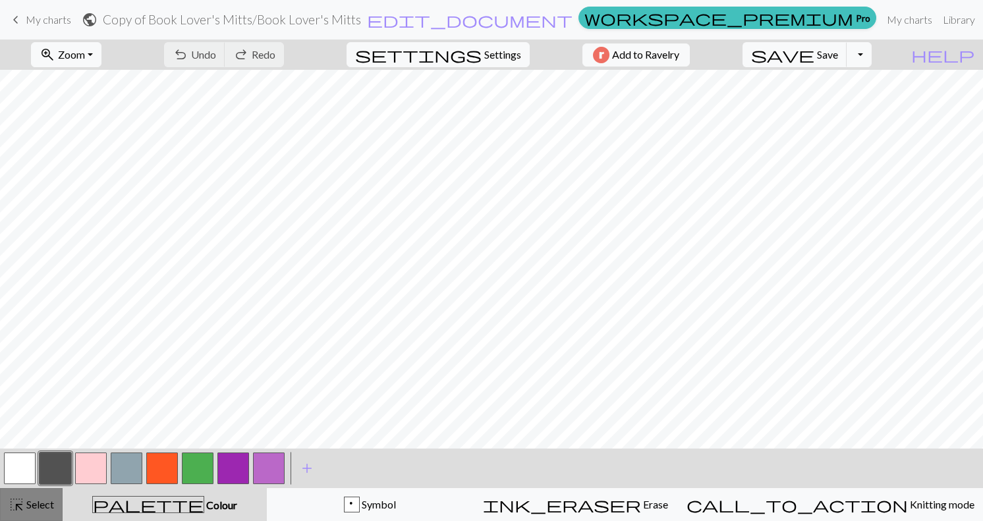
click at [47, 506] on span "Select" at bounding box center [39, 504] width 30 height 13
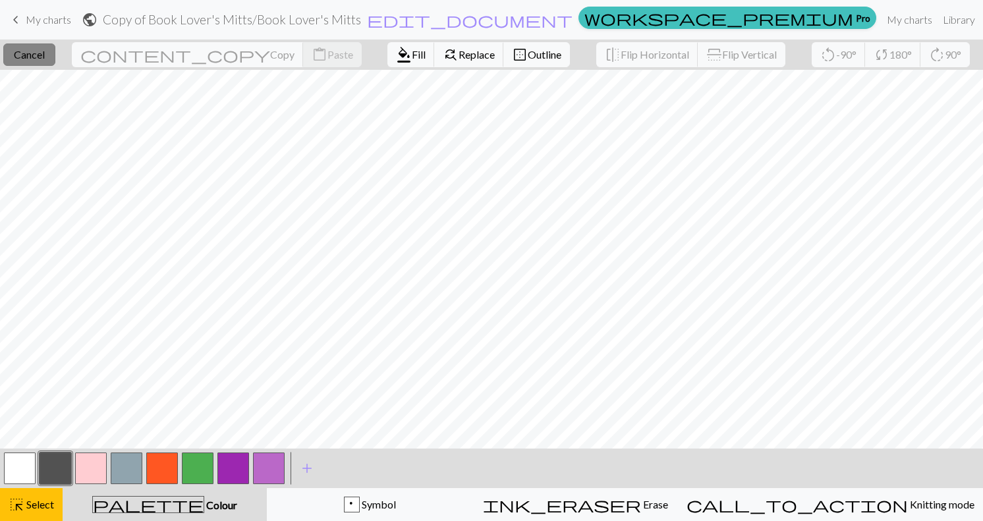
click at [55, 47] on button "close Cancel" at bounding box center [29, 54] width 52 height 22
